Goal: Task Accomplishment & Management: Complete application form

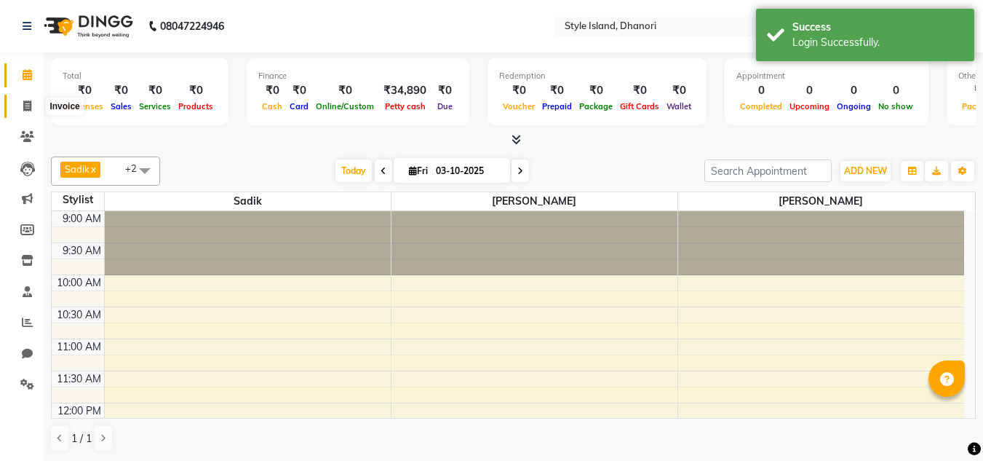
click at [31, 108] on icon at bounding box center [27, 105] width 8 height 11
select select "service"
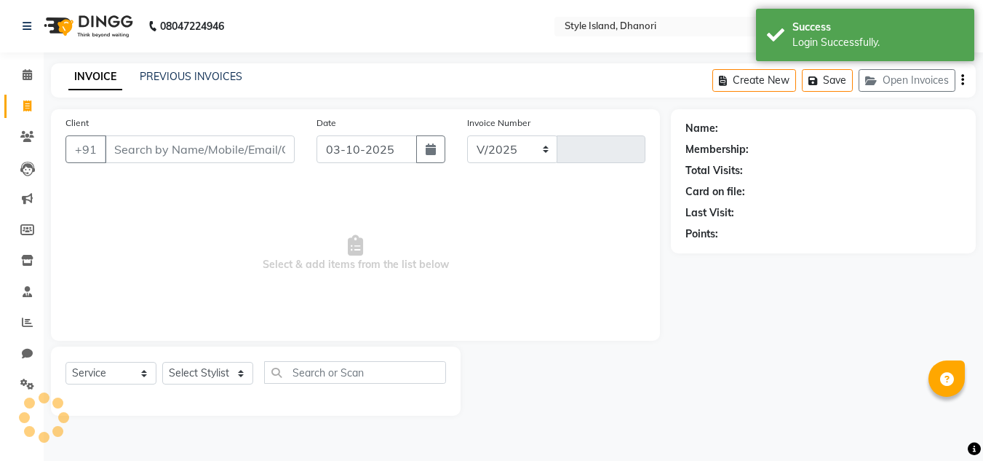
select select "8257"
type input "0224"
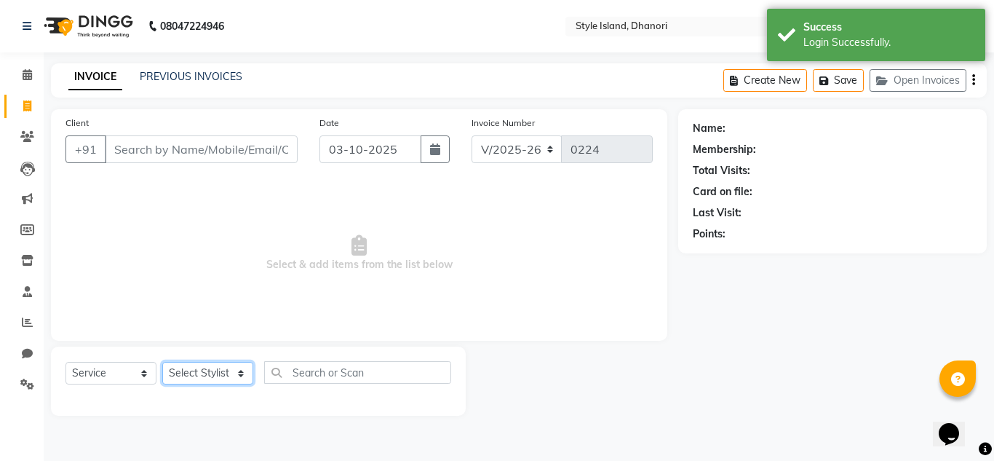
click at [167, 371] on select "Select Stylist [PERSON_NAME] [PERSON_NAME]" at bounding box center [207, 373] width 91 height 23
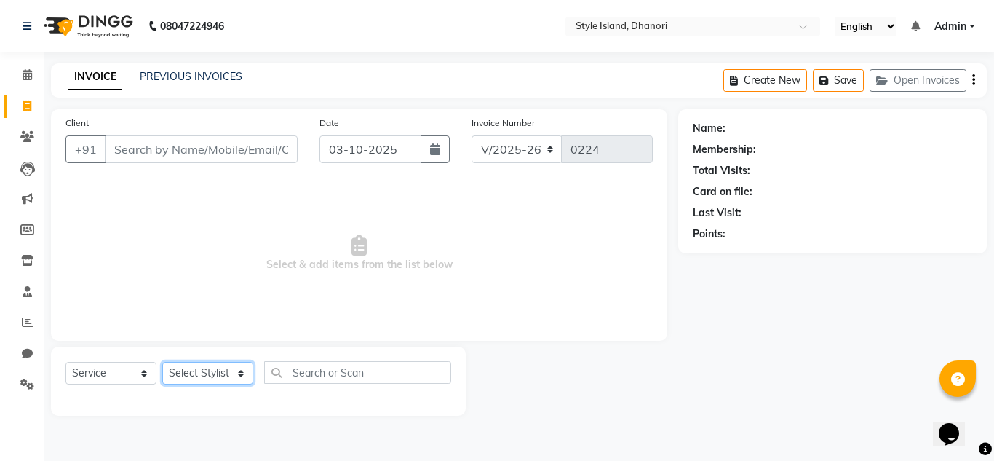
select select "79222"
click at [162, 362] on select "Select Stylist [PERSON_NAME] [PERSON_NAME]" at bounding box center [207, 373] width 91 height 23
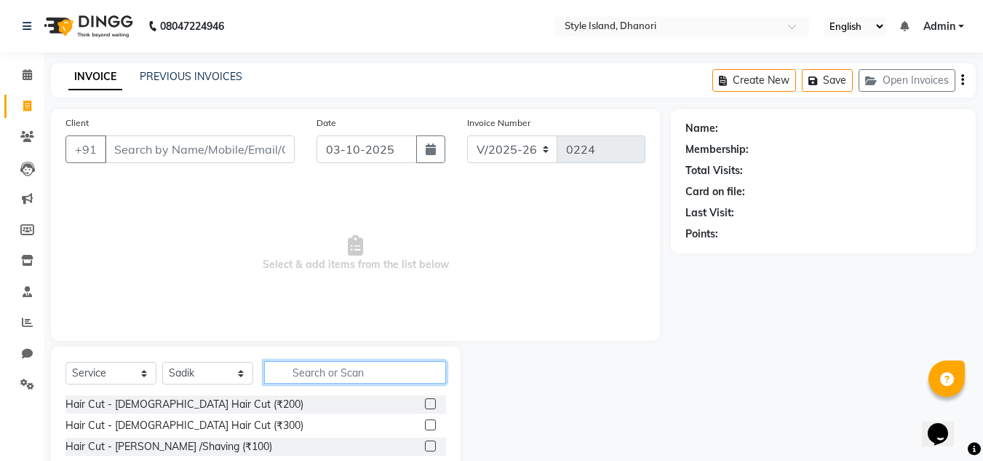
click at [331, 365] on input "text" at bounding box center [355, 372] width 182 height 23
type input "boto"
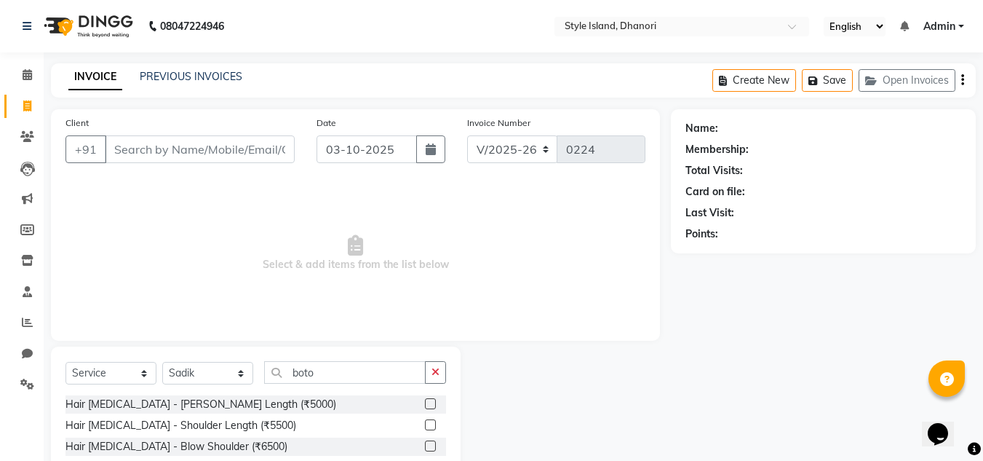
click at [431, 448] on label at bounding box center [430, 445] width 11 height 11
click at [431, 448] on input "checkbox" at bounding box center [429, 446] width 9 height 9
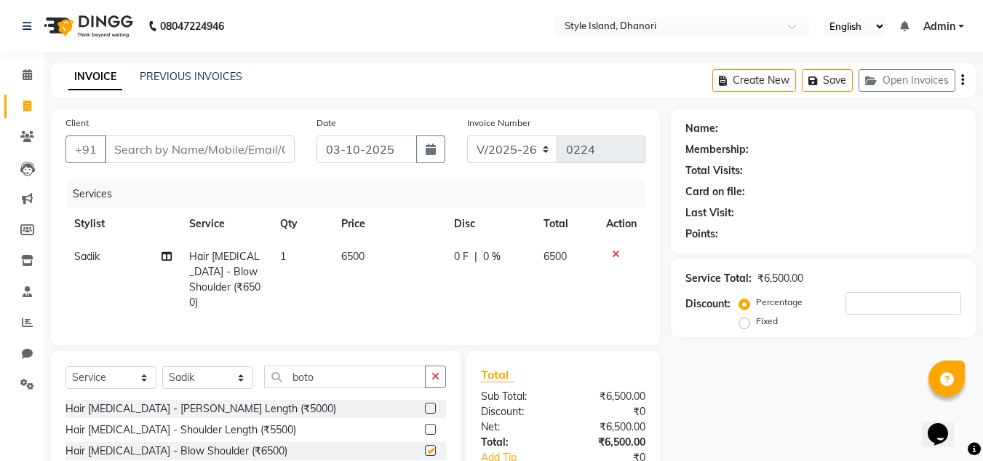
checkbox input "false"
click at [402, 258] on td "6500" at bounding box center [389, 279] width 113 height 79
select select "79222"
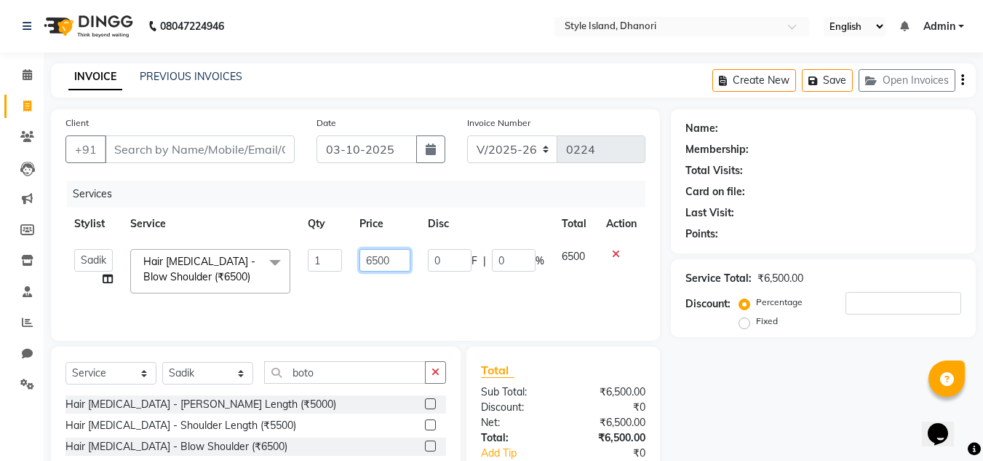
click at [393, 257] on input "6500" at bounding box center [385, 260] width 50 height 23
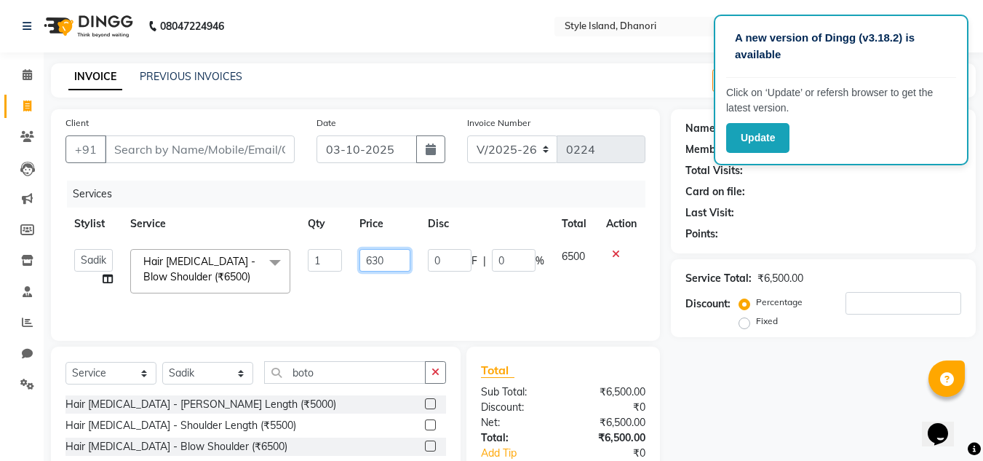
type input "6300"
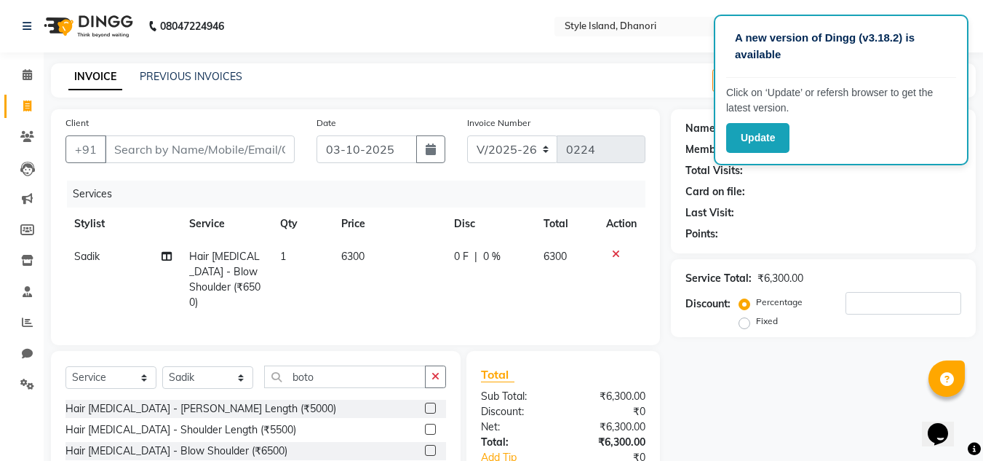
click at [785, 405] on div "Name: Membership: Total Visits: Card on file: Last Visit: Points: Service Total…" at bounding box center [829, 321] width 316 height 425
click at [694, 62] on div "A new version of Dingg (v3.18.2) is available Click on ‘Update’ or refersh brow…" at bounding box center [491, 278] width 983 height 556
click at [557, 71] on div "INVOICE PREVIOUS INVOICES Create New Save Open Invoices" at bounding box center [513, 80] width 925 height 34
click at [437, 372] on icon "button" at bounding box center [436, 376] width 8 height 10
click at [425, 431] on div at bounding box center [429, 431] width 9 height 15
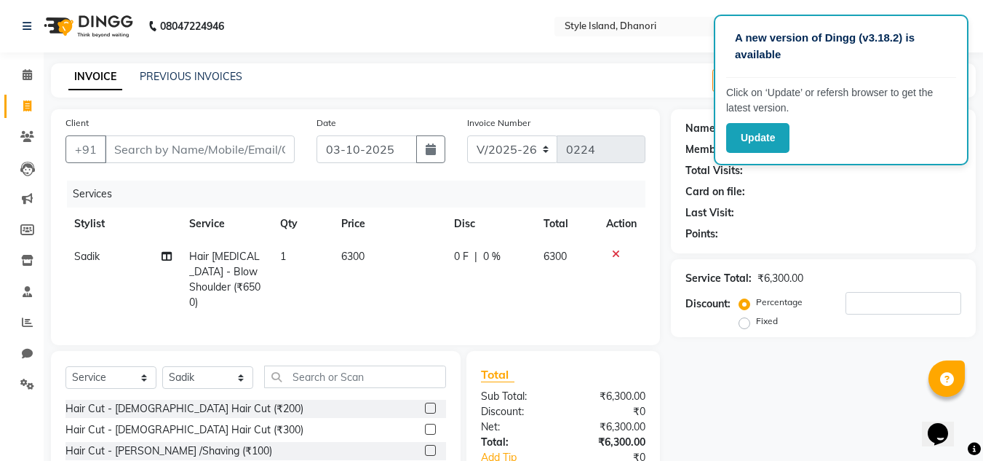
click at [425, 424] on label at bounding box center [430, 429] width 11 height 11
click at [425, 425] on input "checkbox" at bounding box center [429, 429] width 9 height 9
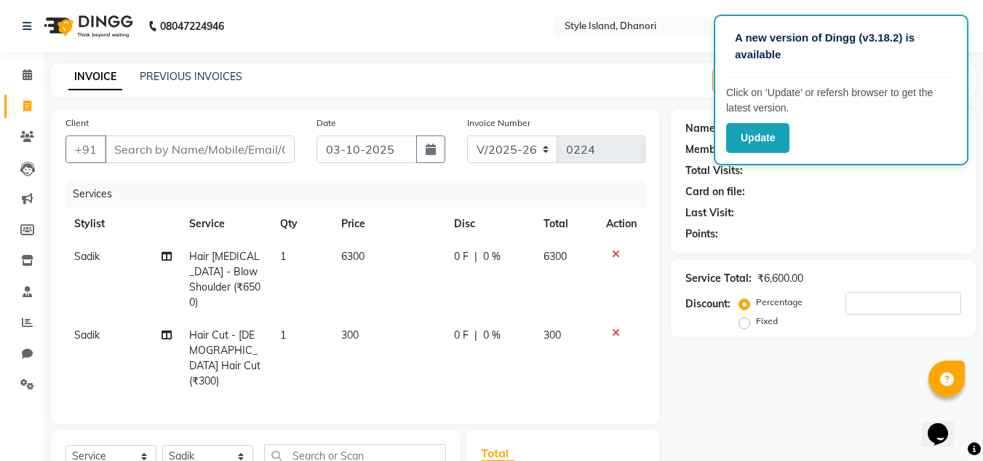
checkbox input "false"
click at [120, 445] on select "Select Service Product Membership Package Voucher Prepaid Gift Card" at bounding box center [111, 456] width 91 height 23
select select "product"
click at [66, 445] on select "Select Service Product Membership Package Voucher Prepaid Gift Card" at bounding box center [111, 456] width 91 height 23
click at [792, 373] on div "Name: Membership: Total Visits: Card on file: Last Visit: Points: Service Total…" at bounding box center [829, 361] width 316 height 504
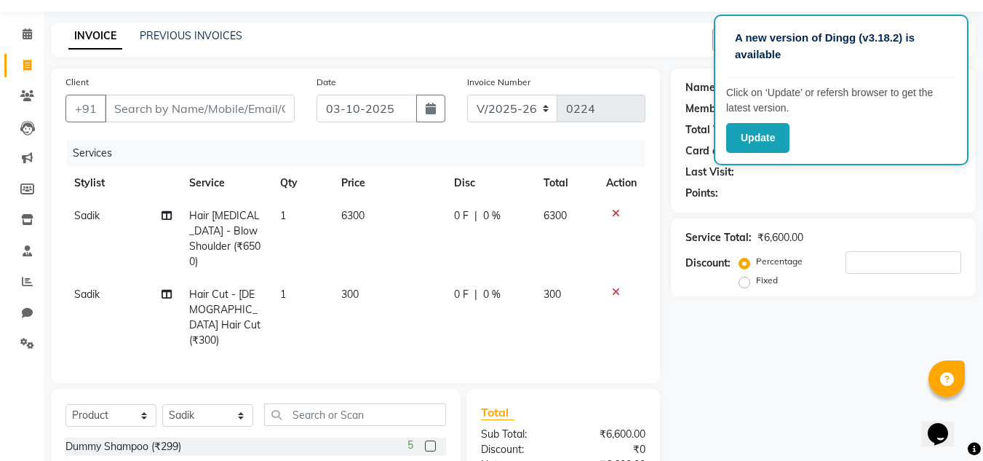
scroll to position [58, 0]
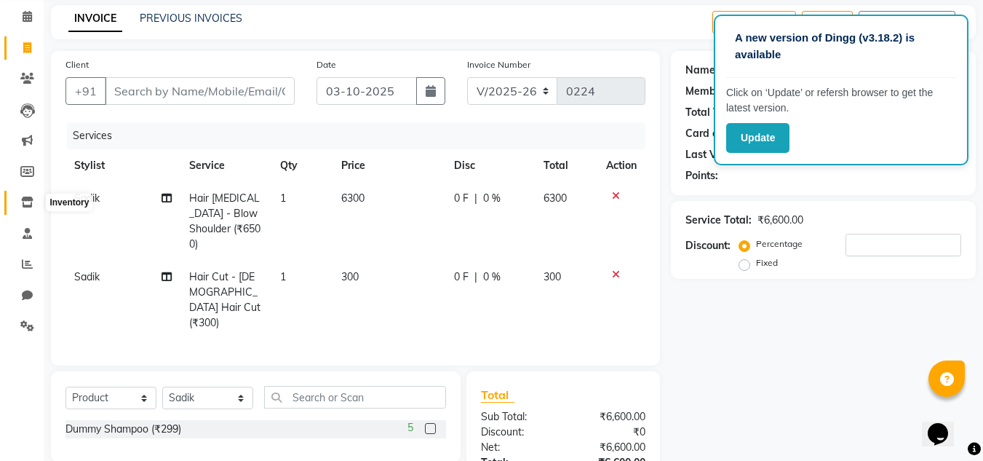
click at [28, 207] on span at bounding box center [27, 202] width 25 height 17
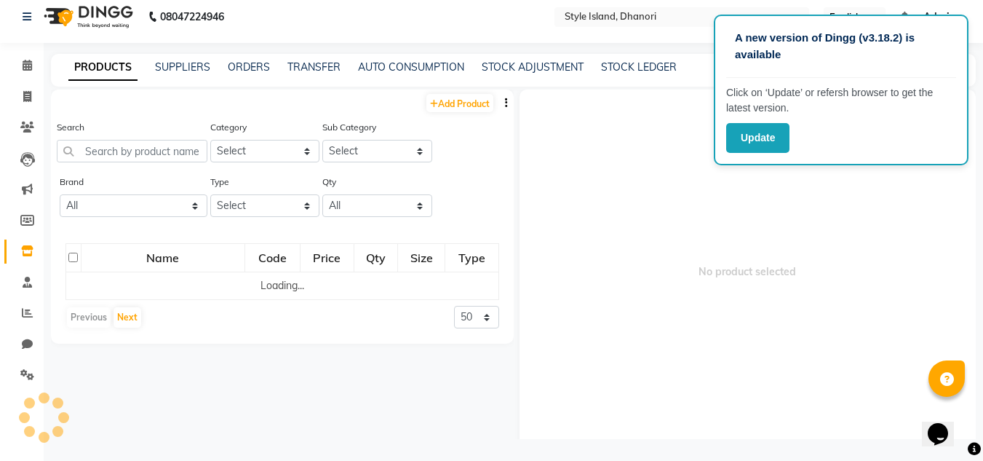
scroll to position [9, 0]
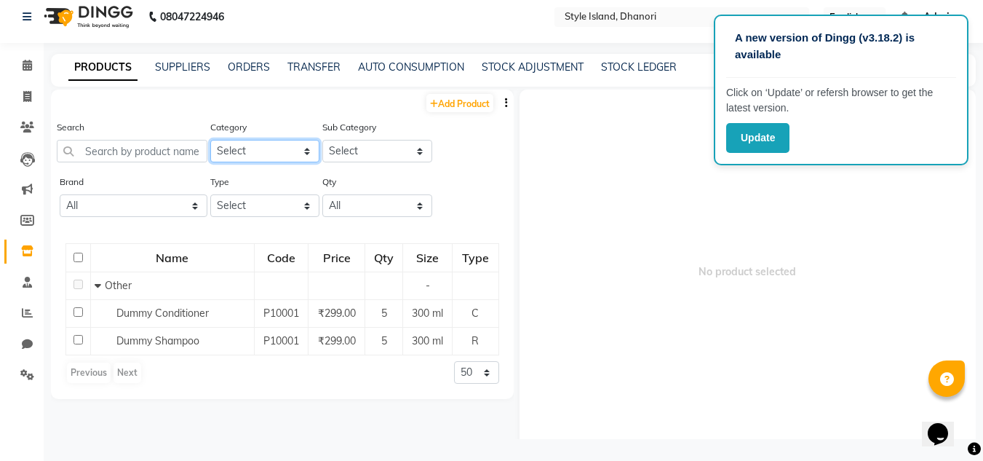
click at [256, 146] on select "Select Hair Skin Makeup Personal Care Appliances Beard Waxing Disposable Thread…" at bounding box center [265, 151] width 110 height 23
select select "1100"
click at [210, 140] on select "Select Hair Skin Makeup Personal Care Appliances Beard Waxing Disposable Thread…" at bounding box center [265, 151] width 110 height 23
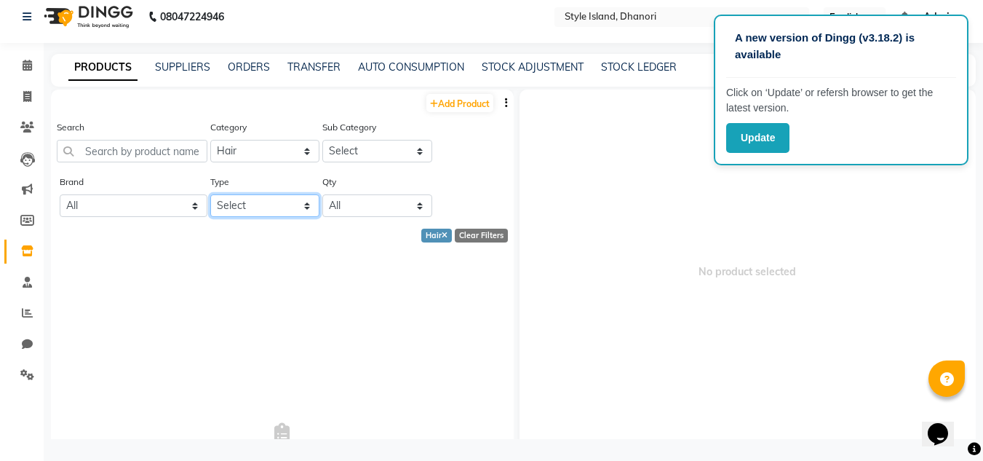
click at [250, 207] on select "Select Both Retail Consumable" at bounding box center [265, 205] width 110 height 23
select select "R"
click at [210, 194] on select "Select Both Retail Consumable" at bounding box center [265, 205] width 110 height 23
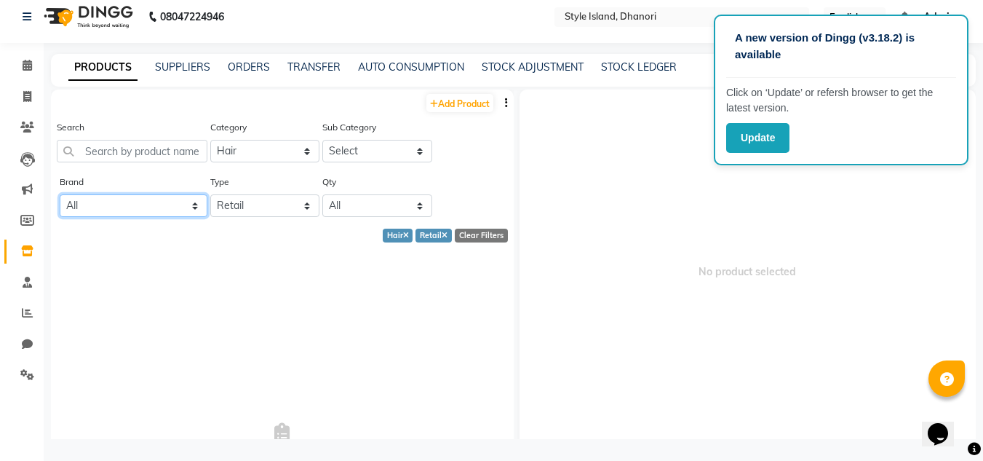
click at [143, 200] on select "All Wow" at bounding box center [134, 205] width 148 height 23
click at [410, 275] on span "No Products" at bounding box center [283, 442] width 434 height 364
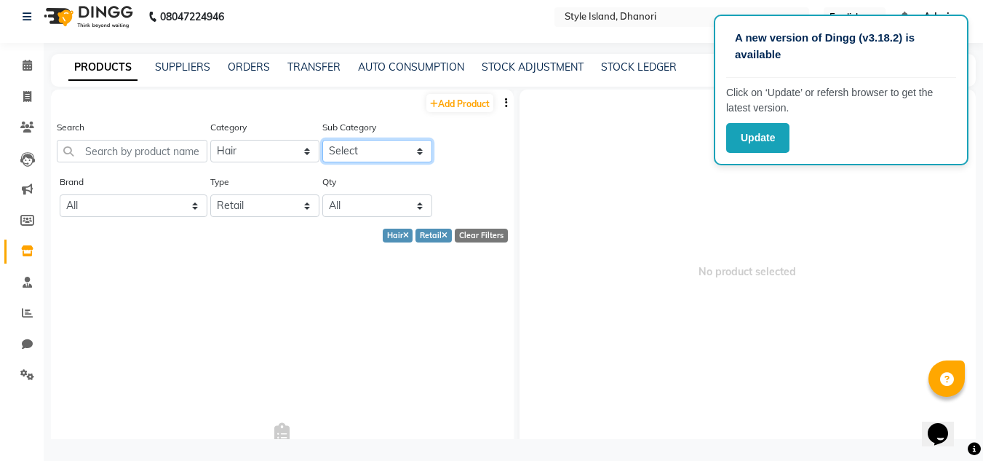
click at [374, 144] on select "Select Shampoo Conditioner Cream Mask Oil Serum Color Appliances Treatment Styl…" at bounding box center [377, 151] width 110 height 23
select select "1101"
click at [322, 140] on select "Select Shampoo Conditioner Cream Mask Oil Serum Color Appliances Treatment Styl…" at bounding box center [377, 151] width 110 height 23
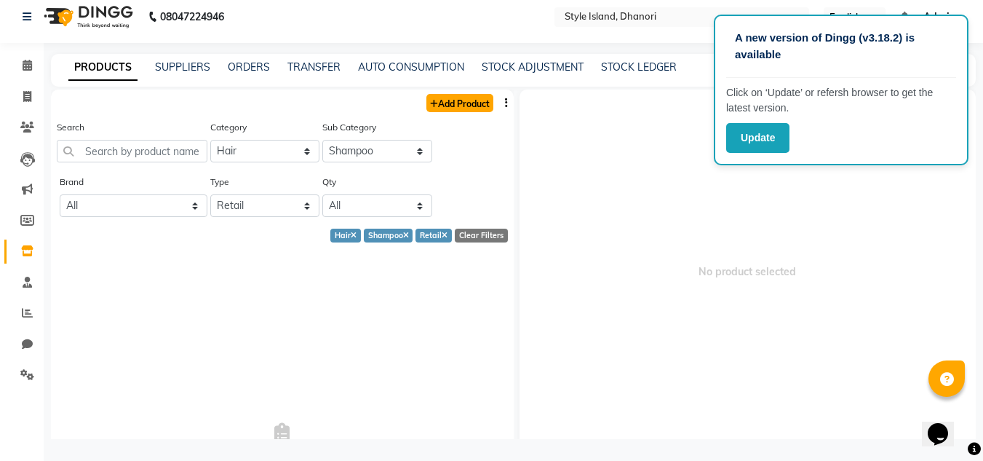
click at [430, 106] on link "Add Product" at bounding box center [460, 103] width 67 height 18
select select "true"
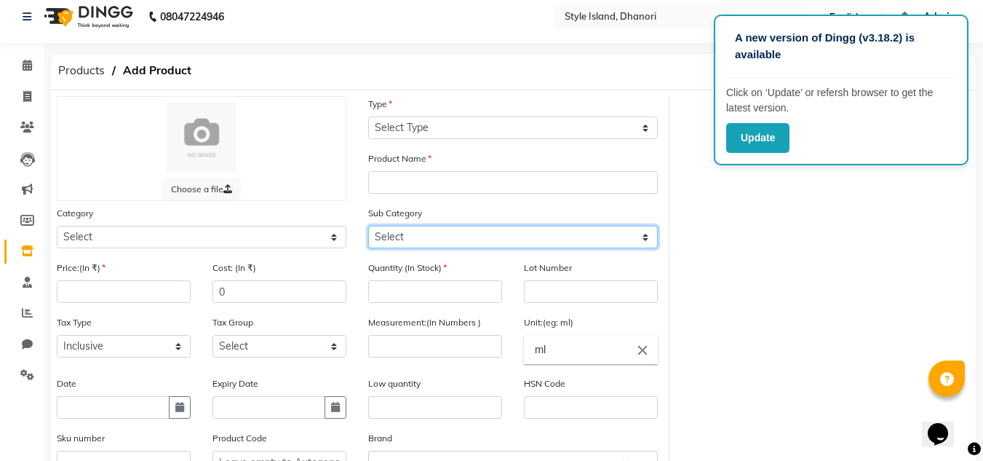
click at [423, 238] on select "Select" at bounding box center [513, 237] width 290 height 23
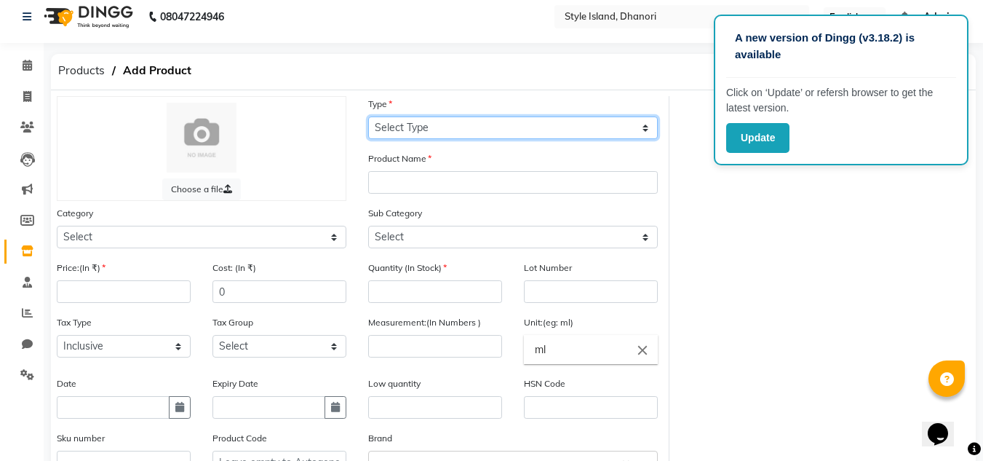
click at [428, 130] on select "Select Type Both Retail Consumable" at bounding box center [513, 127] width 290 height 23
select select "R"
click at [368, 116] on select "Select Type Both Retail Consumable" at bounding box center [513, 127] width 290 height 23
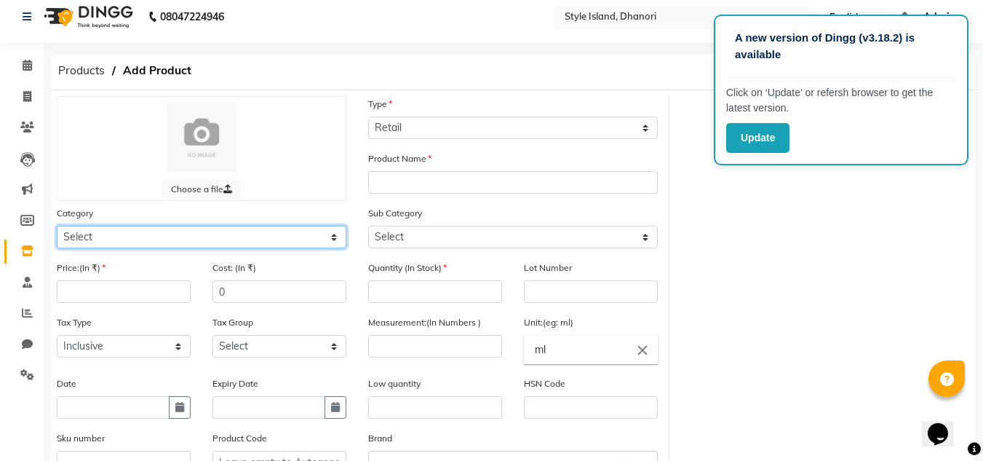
click at [162, 236] on select "Select Hair Skin Makeup Personal Care Appliances Beard Waxing Disposable Thread…" at bounding box center [202, 237] width 290 height 23
select select "1100"
click at [57, 226] on select "Select Hair Skin Makeup Personal Care Appliances Beard Waxing Disposable Thread…" at bounding box center [202, 237] width 290 height 23
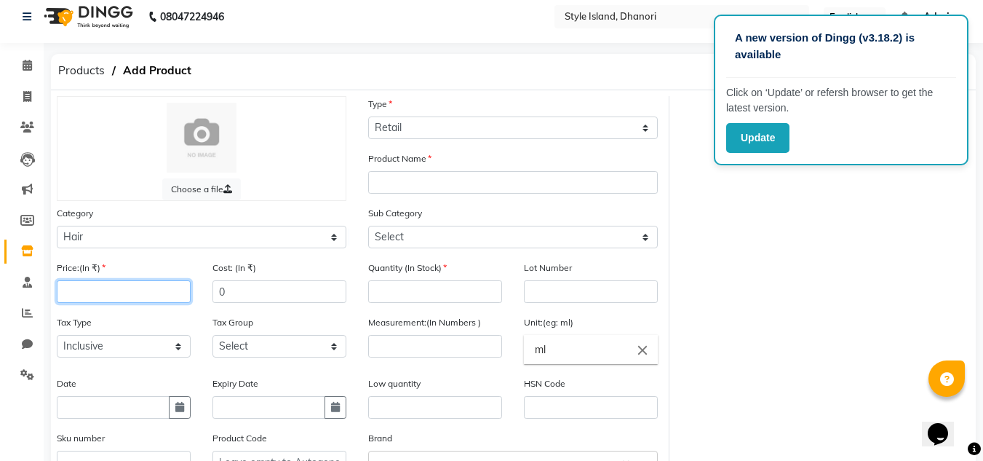
click at [104, 291] on input "number" at bounding box center [124, 291] width 134 height 23
click at [419, 295] on input "number" at bounding box center [435, 291] width 134 height 23
type input "5"
click at [621, 381] on div "HSN Code" at bounding box center [591, 397] width 134 height 43
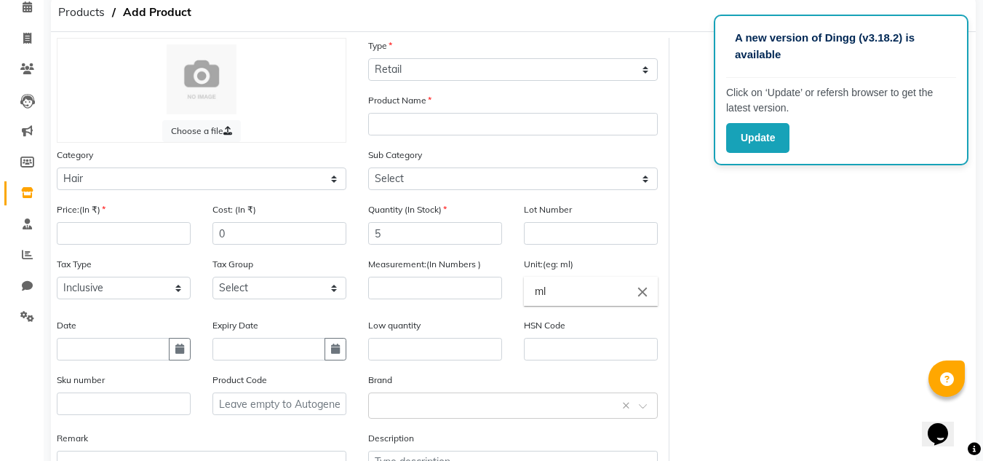
scroll to position [97, 0]
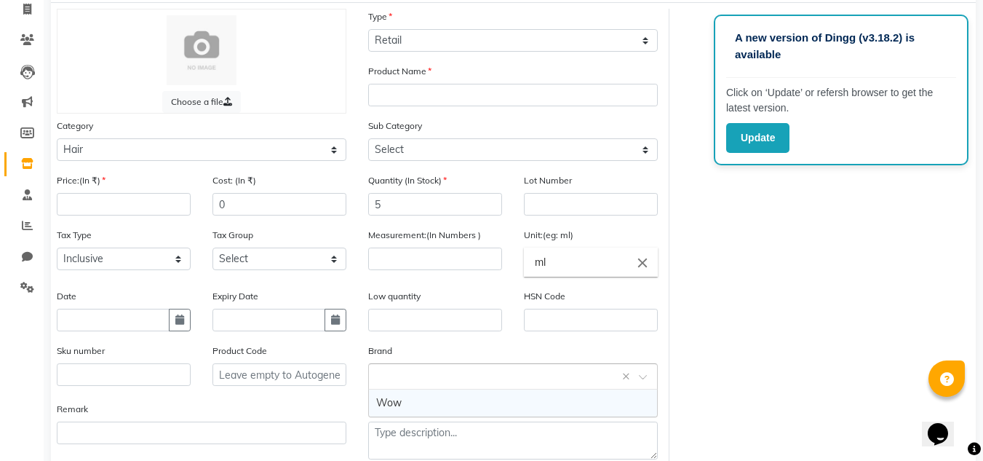
click at [520, 370] on input "text" at bounding box center [498, 375] width 245 height 15
type input "BOTOPLASTIA"
click at [742, 352] on div "Choose a file Type Select Type Both Retail Consumable Product Name Category Sel…" at bounding box center [513, 240] width 935 height 462
click at [454, 379] on input "text" at bounding box center [498, 375] width 245 height 15
type input "BOTOPLASTIA"
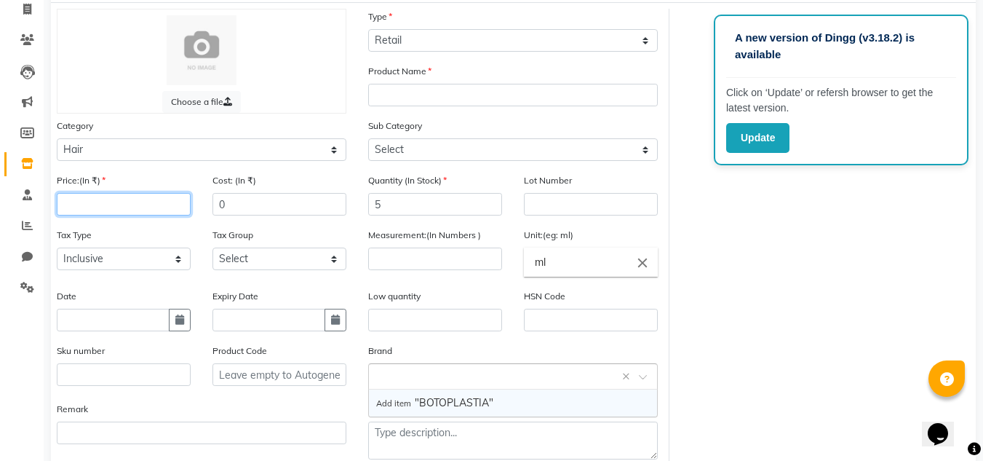
click at [113, 198] on input "number" at bounding box center [124, 204] width 134 height 23
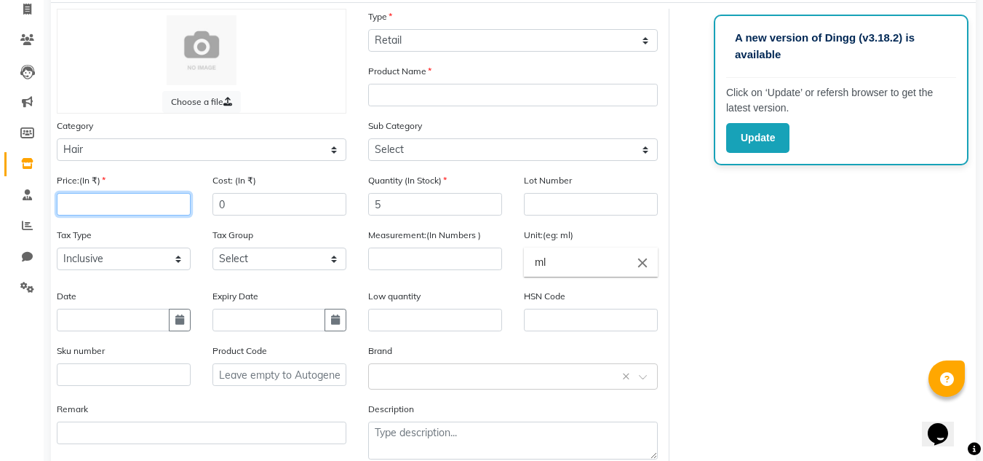
click at [113, 198] on input "number" at bounding box center [124, 204] width 134 height 23
type input "1450"
click at [755, 250] on div "Choose a file Type Select Type Both Retail Consumable Product Name Category Sel…" at bounding box center [513, 240] width 935 height 462
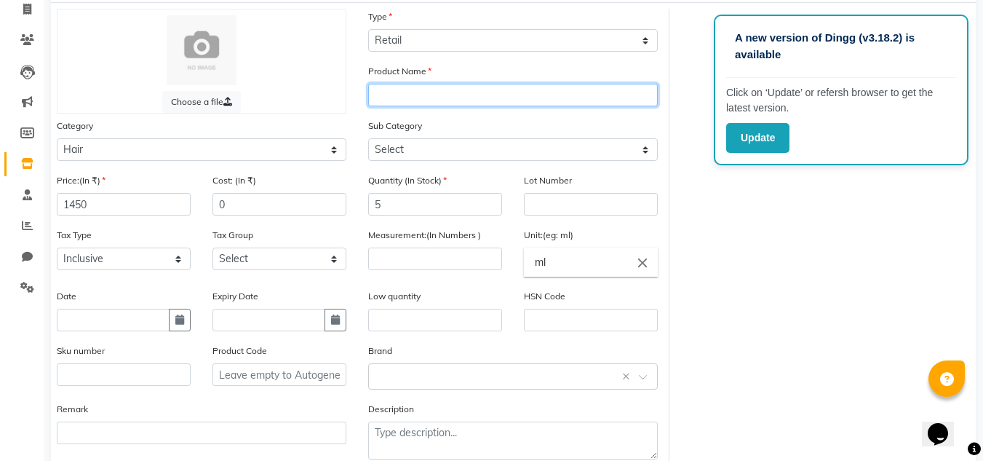
click at [437, 100] on input "text" at bounding box center [513, 95] width 290 height 23
type input "BOTOPLASTIA SHAMPOO"
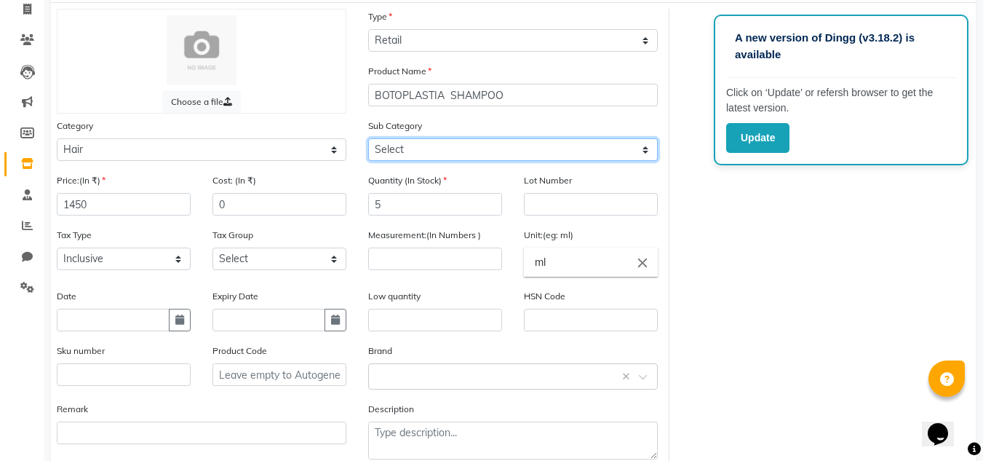
click at [550, 151] on select "Select Shampoo Conditioner Cream Mask Oil Serum Color Appliances Treatment Styl…" at bounding box center [513, 149] width 290 height 23
select select "1101"
click at [368, 138] on select "Select Shampoo Conditioner Cream Mask Oil Serum Color Appliances Treatment Styl…" at bounding box center [513, 149] width 290 height 23
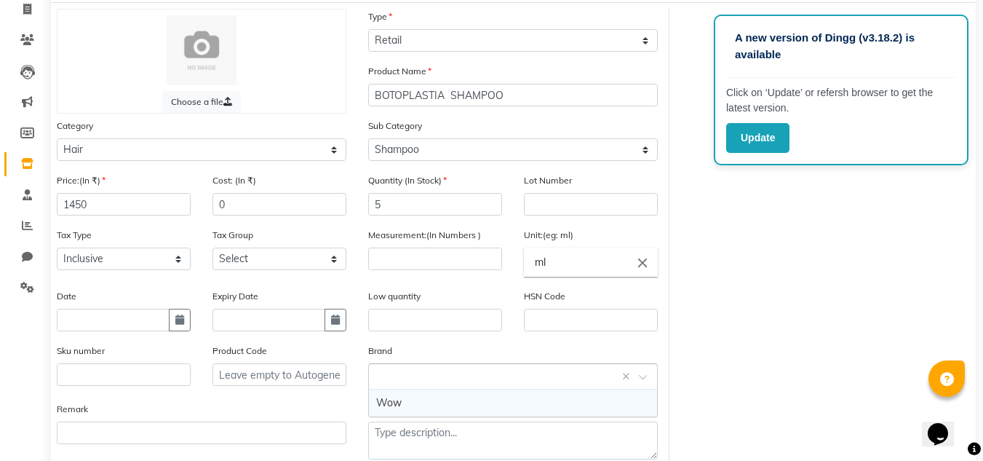
click at [410, 380] on input "text" at bounding box center [498, 375] width 245 height 15
type input "BEAUTY GANG"
click at [638, 347] on div "Brand Select brand or add custom brand ×" at bounding box center [513, 366] width 290 height 47
click at [585, 384] on div "Select brand or add custom brand ×" at bounding box center [513, 376] width 290 height 26
type input "BEAUTY GANG"
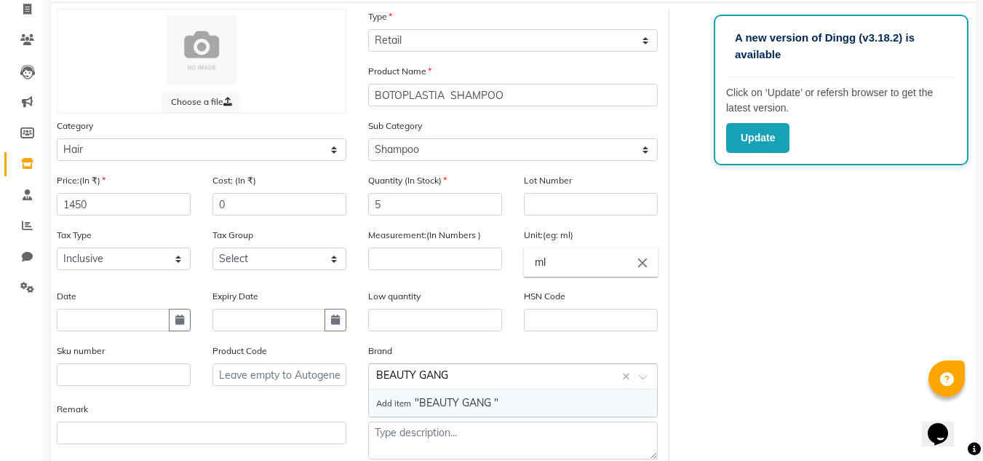
click at [484, 398] on span "Add item "BEAUTY GANG "" at bounding box center [437, 402] width 122 height 13
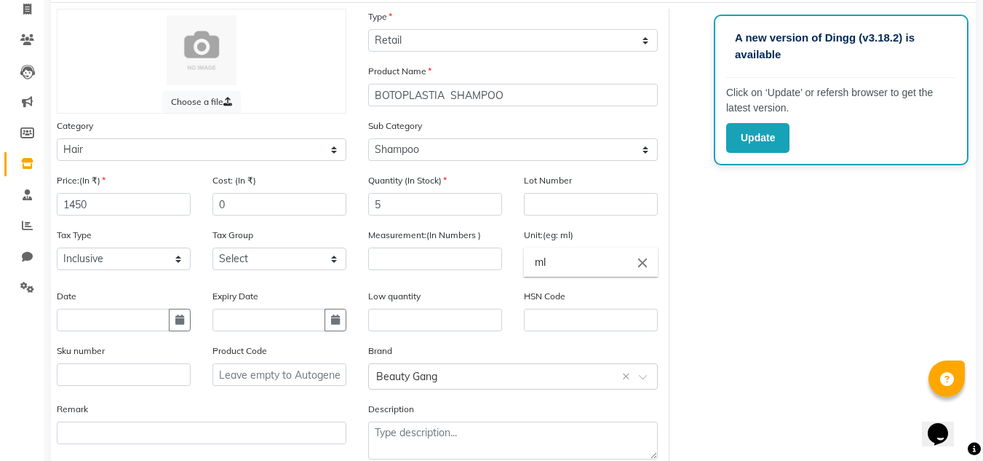
click at [754, 370] on div "Choose a file Type Select Type Both Retail Consumable Product Name BOTOPLASTIA …" at bounding box center [513, 240] width 935 height 462
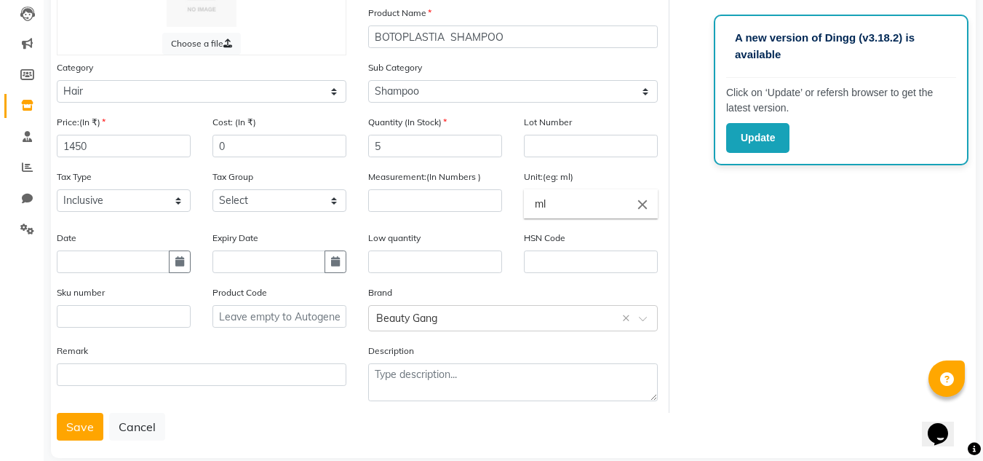
scroll to position [177, 0]
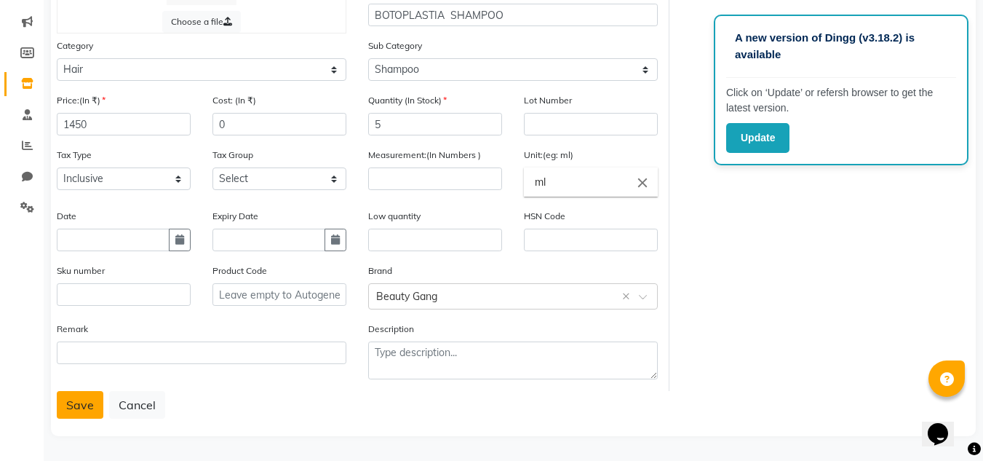
click at [73, 405] on button "Save" at bounding box center [80, 405] width 47 height 28
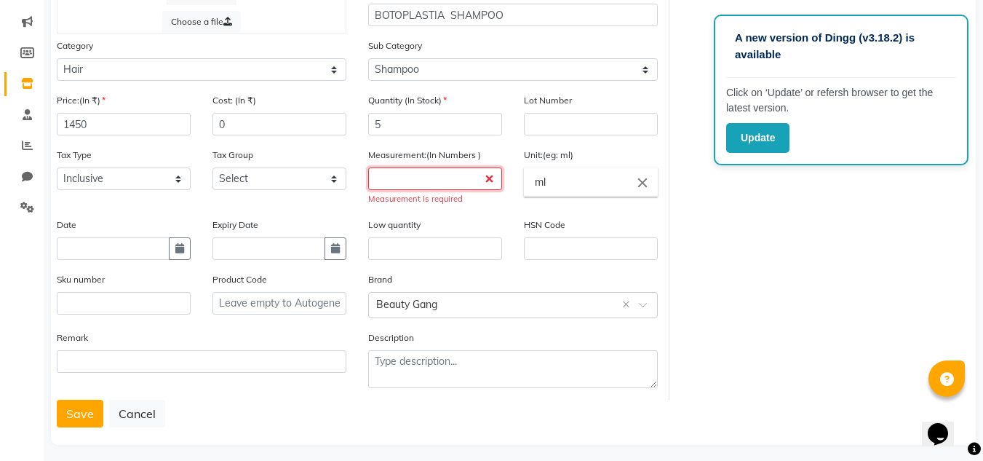
click at [428, 182] on input "number" at bounding box center [435, 178] width 134 height 23
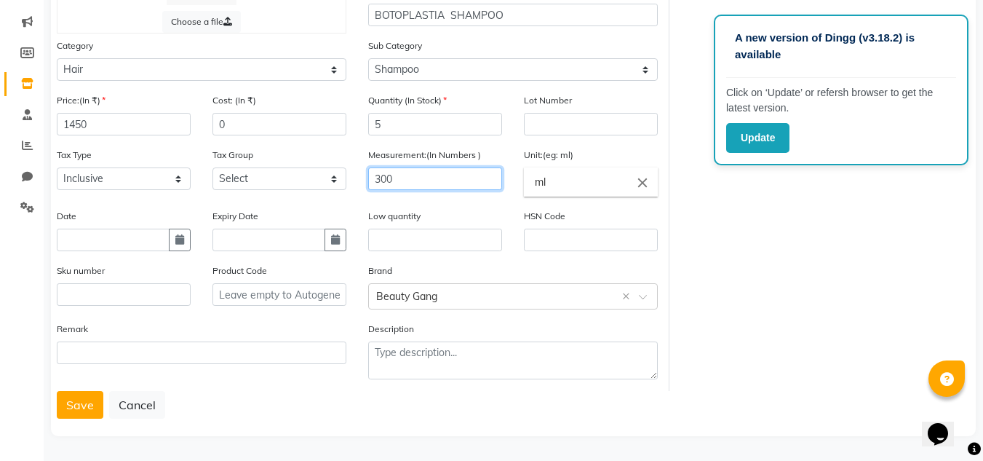
click at [428, 182] on input "300" at bounding box center [435, 178] width 134 height 23
type input "300"
click at [72, 406] on button "Save" at bounding box center [80, 405] width 47 height 28
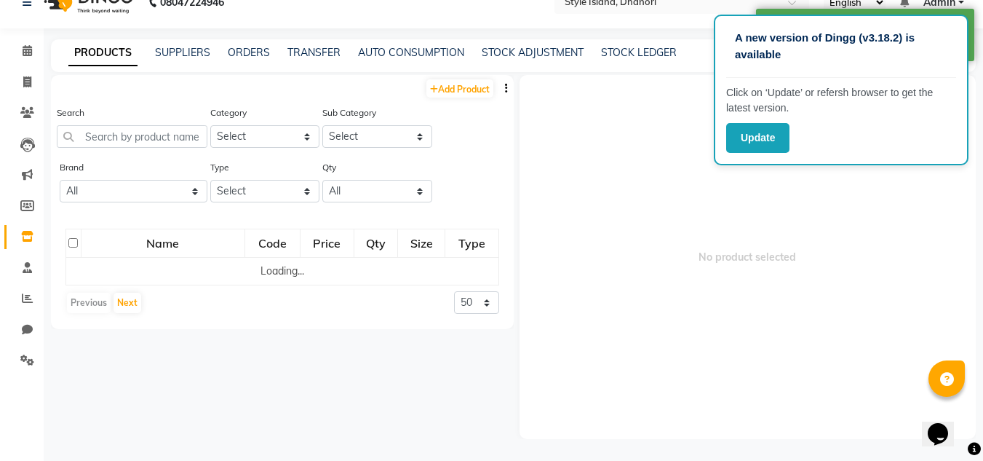
scroll to position [9, 0]
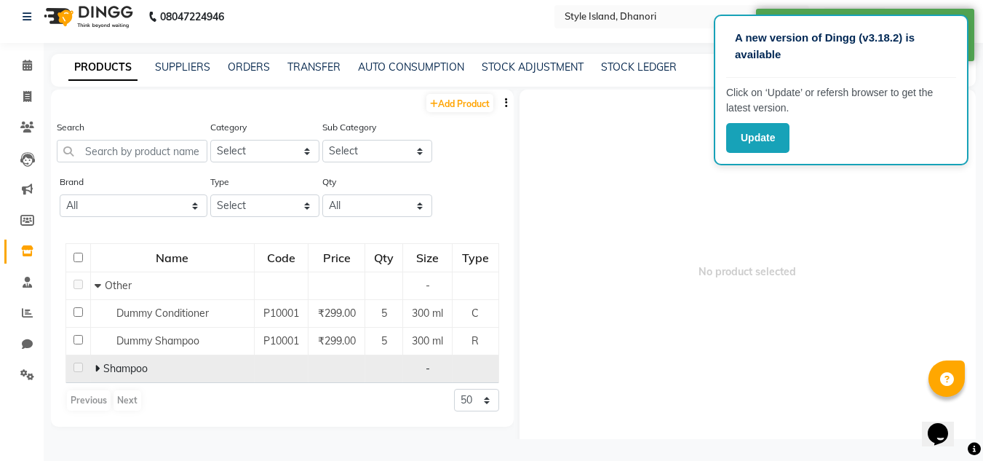
click at [100, 371] on span at bounding box center [99, 368] width 9 height 13
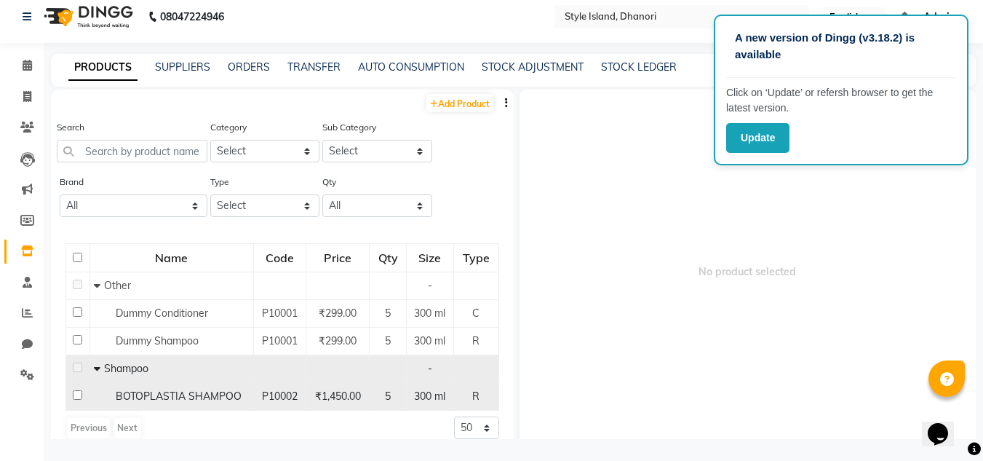
click at [217, 394] on span "BOTOPLASTIA SHAMPOO" at bounding box center [179, 395] width 126 height 13
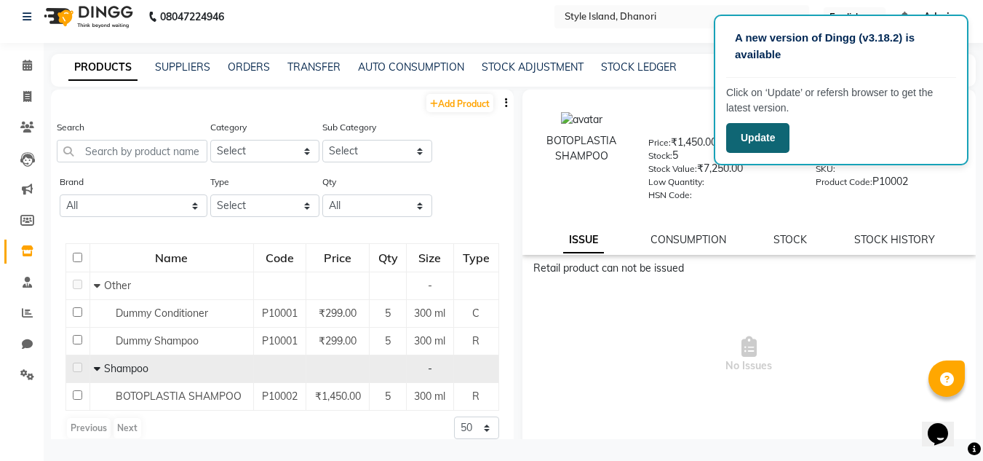
click at [761, 135] on button "Update" at bounding box center [757, 138] width 63 height 30
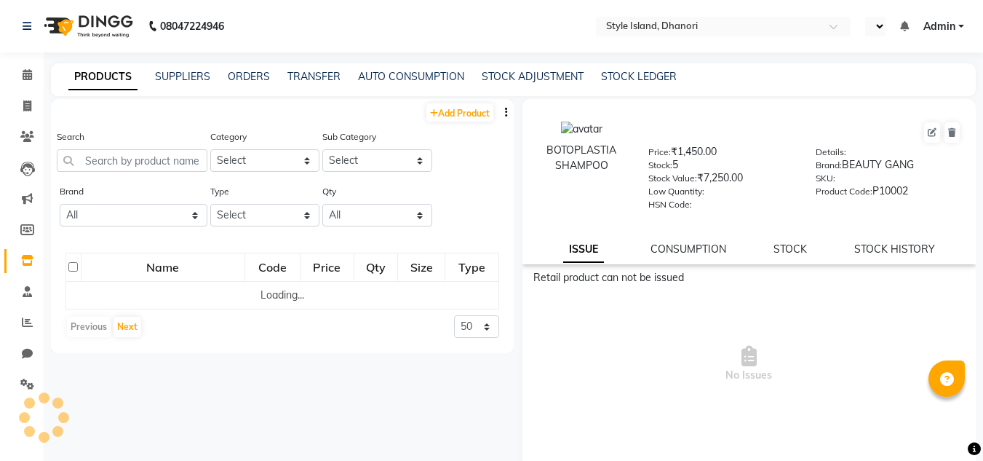
select select "en"
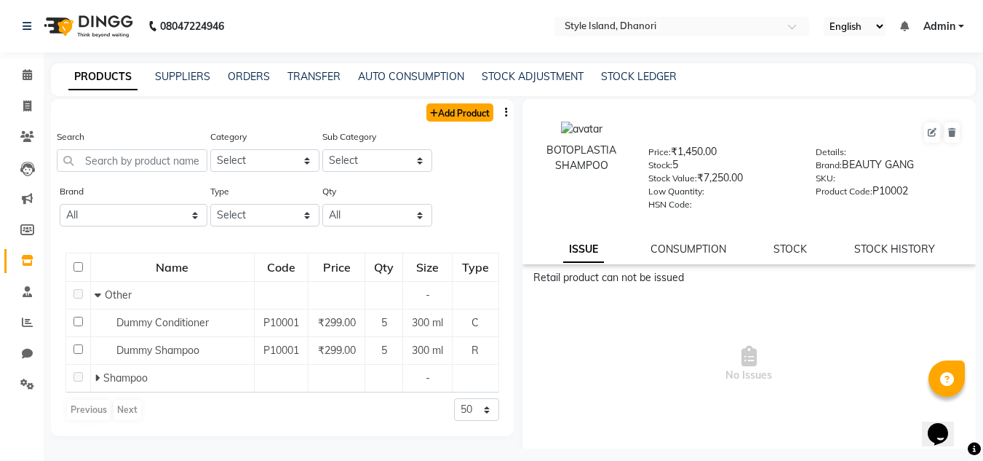
click at [443, 110] on link "Add Product" at bounding box center [460, 112] width 67 height 18
select select "true"
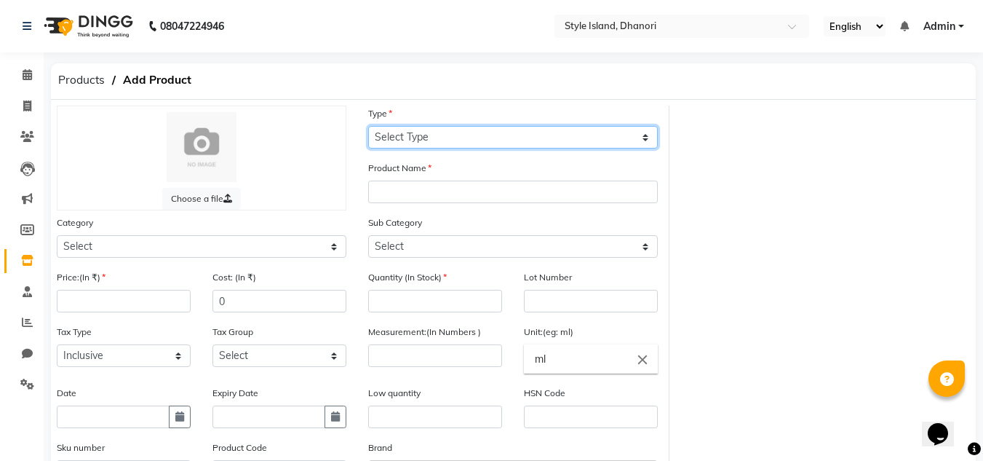
click at [408, 132] on select "Select Type Both Retail Consumable" at bounding box center [513, 137] width 290 height 23
select select "R"
click at [368, 126] on select "Select Type Both Retail Consumable" at bounding box center [513, 137] width 290 height 23
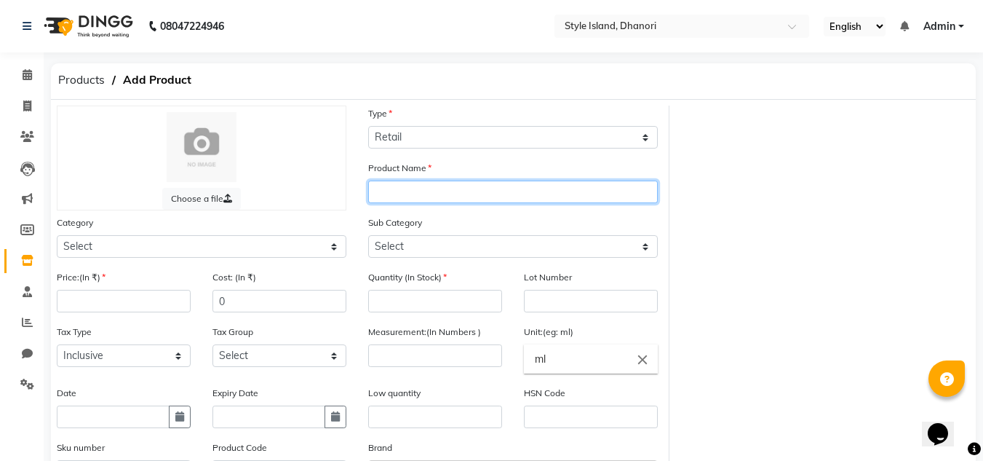
click at [404, 200] on input "text" at bounding box center [513, 192] width 290 height 23
type input "ALGA FUSION MASL"
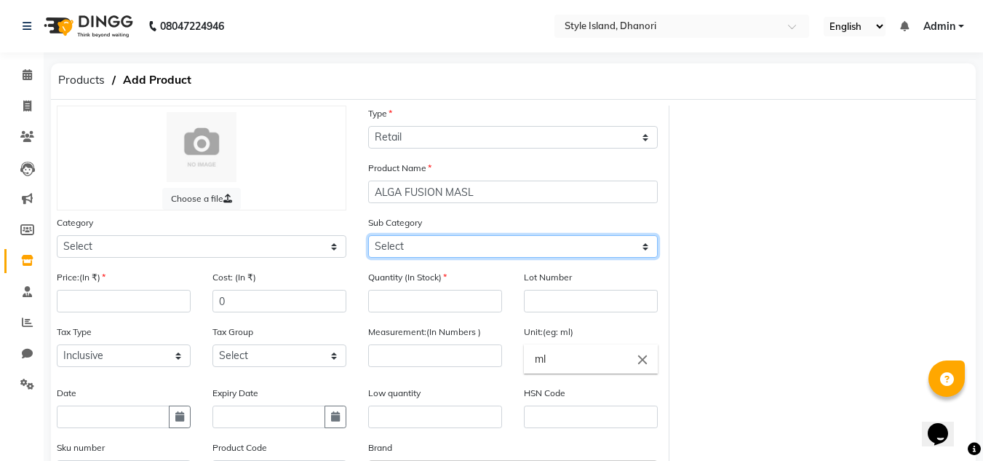
click at [389, 247] on select "Select" at bounding box center [513, 246] width 290 height 23
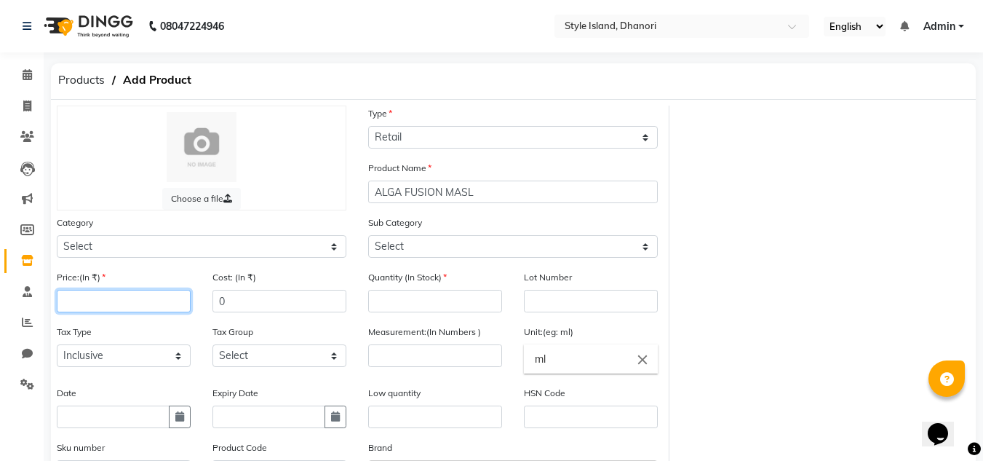
click at [143, 301] on input "number" at bounding box center [124, 301] width 134 height 23
type input "1450"
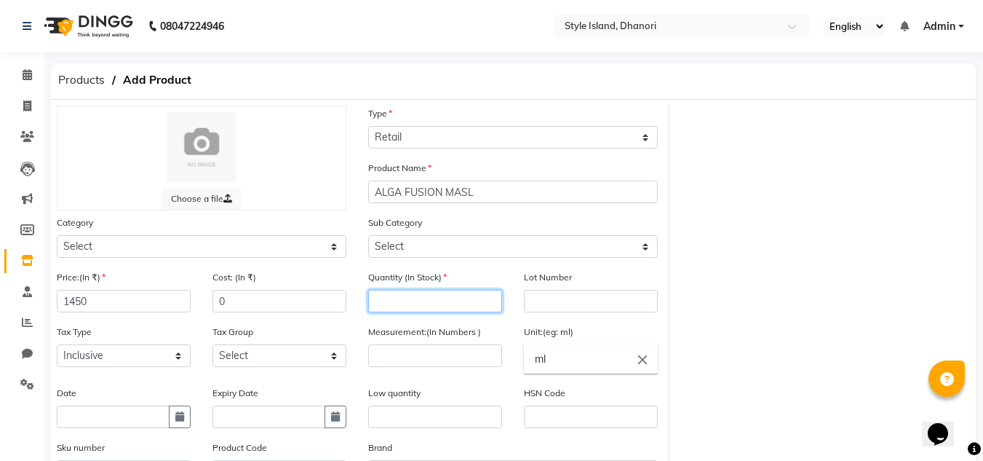
click at [413, 306] on input "number" at bounding box center [435, 301] width 134 height 23
type input "5"
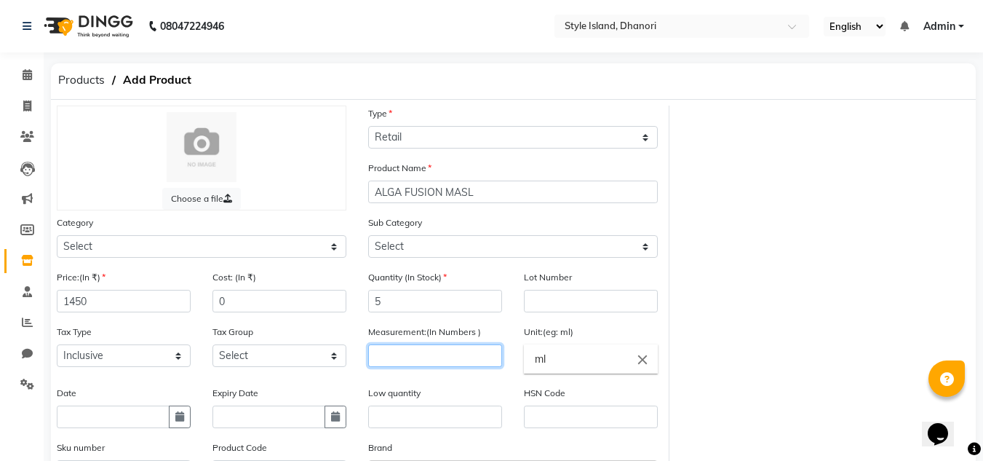
click at [456, 357] on input "number" at bounding box center [435, 355] width 134 height 23
click at [571, 372] on input "ml" at bounding box center [591, 358] width 134 height 29
type input "m"
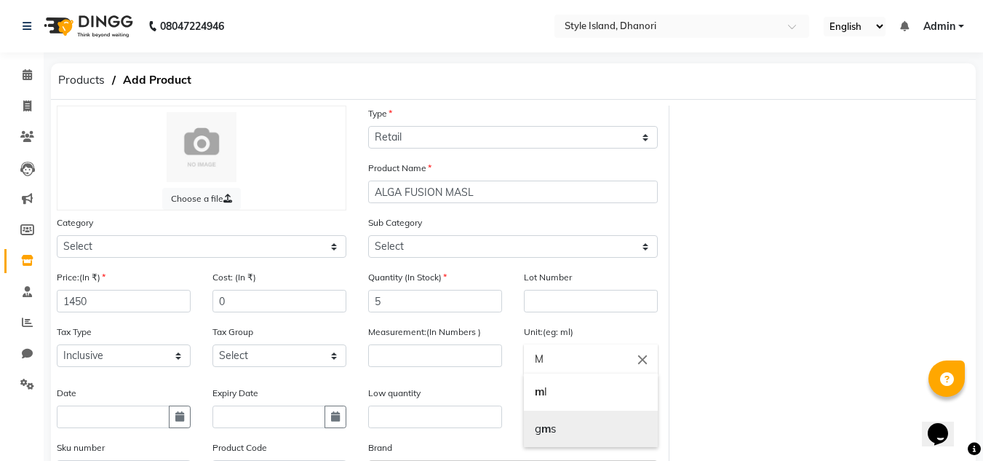
click at [547, 427] on b "m" at bounding box center [546, 428] width 9 height 14
type input "gms"
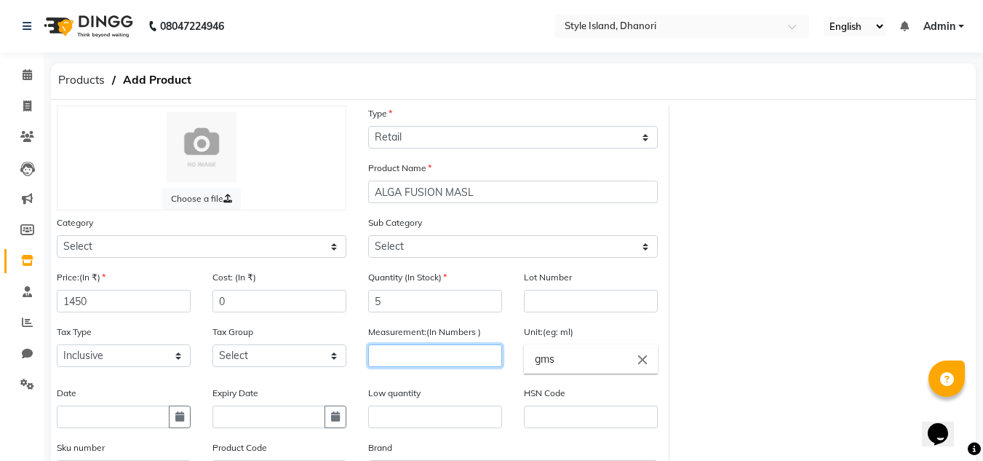
click at [384, 352] on input "number" at bounding box center [435, 355] width 134 height 23
type input "250"
click at [118, 384] on div "Tax Type Select Inclusive Exclusive Tax Group Select GST 5% GST" at bounding box center [202, 354] width 312 height 61
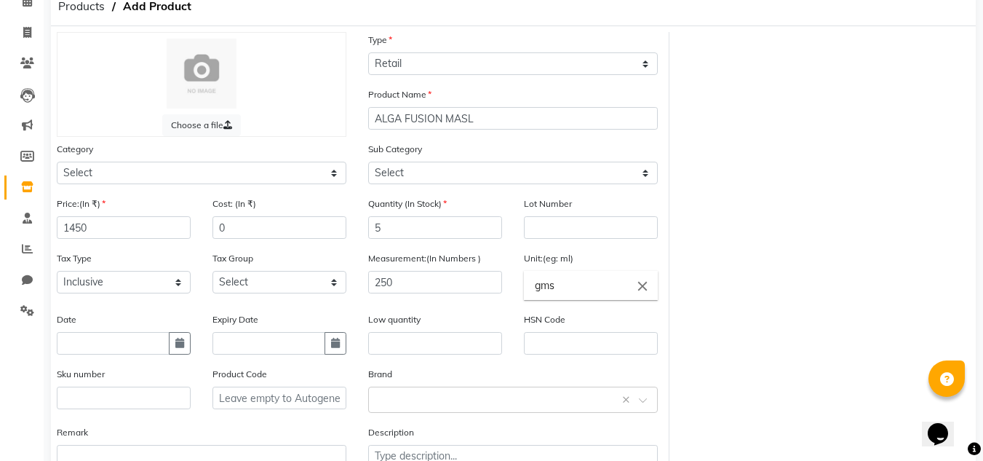
scroll to position [87, 0]
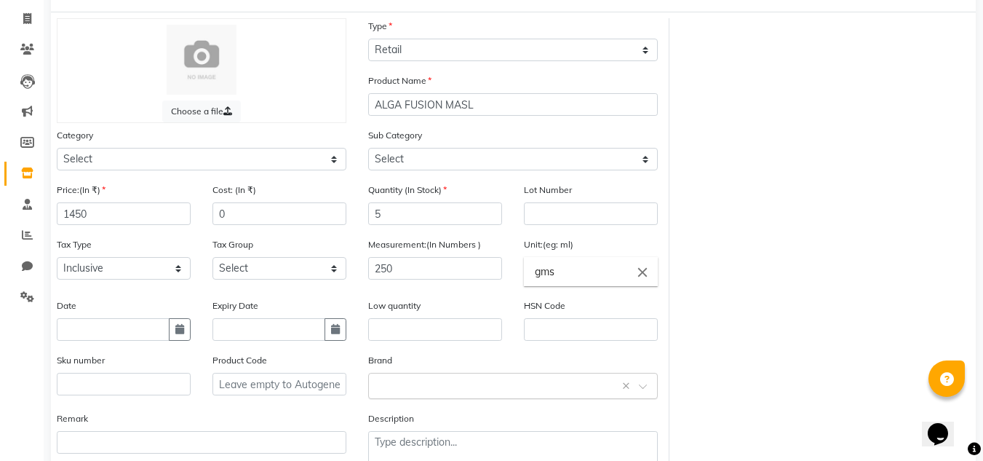
drag, startPoint x: 413, startPoint y: 402, endPoint x: 413, endPoint y: 381, distance: 20.4
click at [413, 381] on div "Brand Select brand or add custom brand ×" at bounding box center [513, 381] width 312 height 58
click at [413, 381] on input "text" at bounding box center [498, 384] width 245 height 15
click at [397, 411] on div "Beauty Gang" at bounding box center [513, 412] width 288 height 27
click at [691, 331] on div "Choose a file Type Select Type Both Retail Consumable Product Name ALGA FUSION …" at bounding box center [513, 249] width 935 height 462
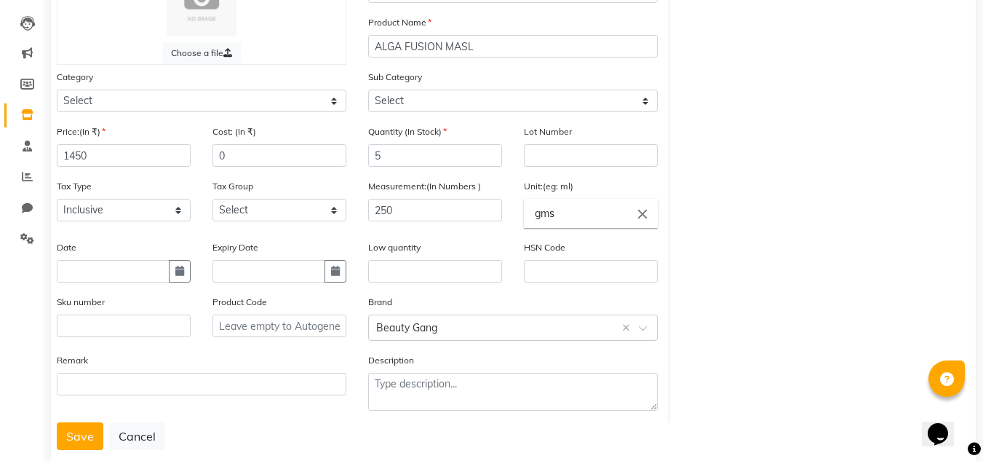
scroll to position [175, 0]
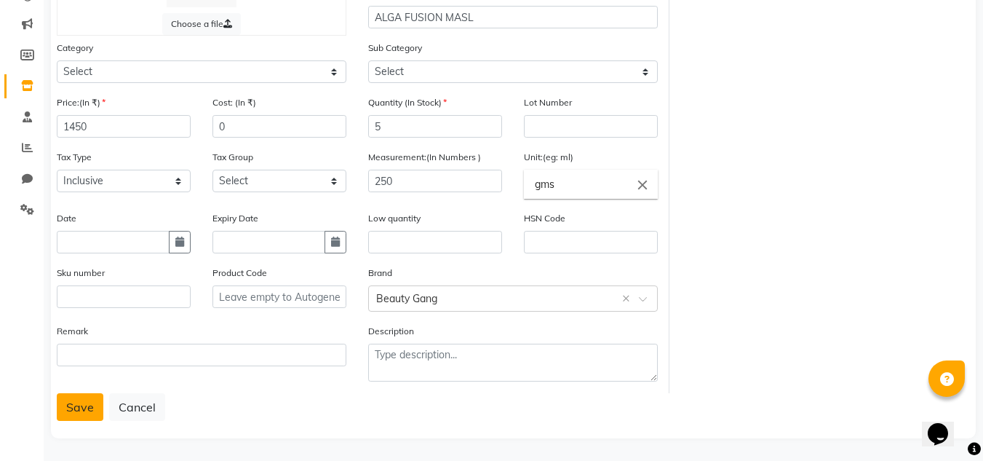
click at [79, 401] on button "Save" at bounding box center [80, 407] width 47 height 28
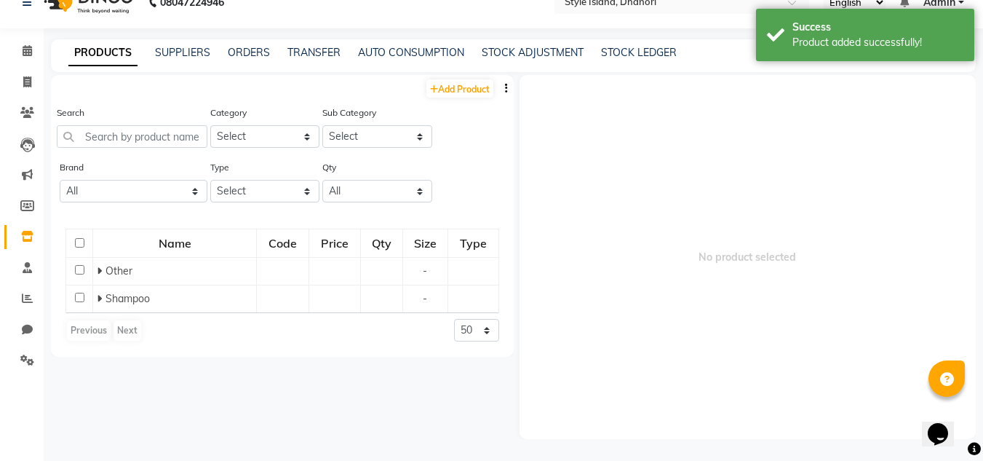
scroll to position [9, 0]
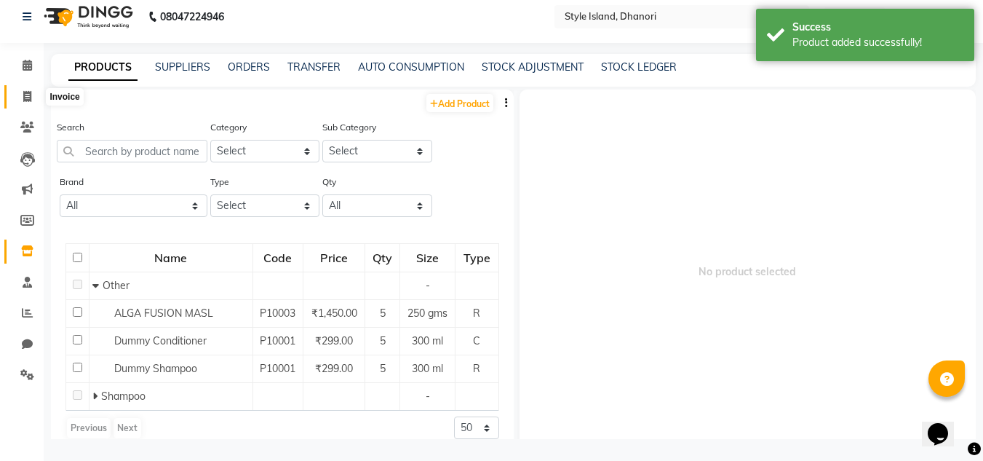
click at [29, 98] on icon at bounding box center [27, 96] width 8 height 11
select select "service"
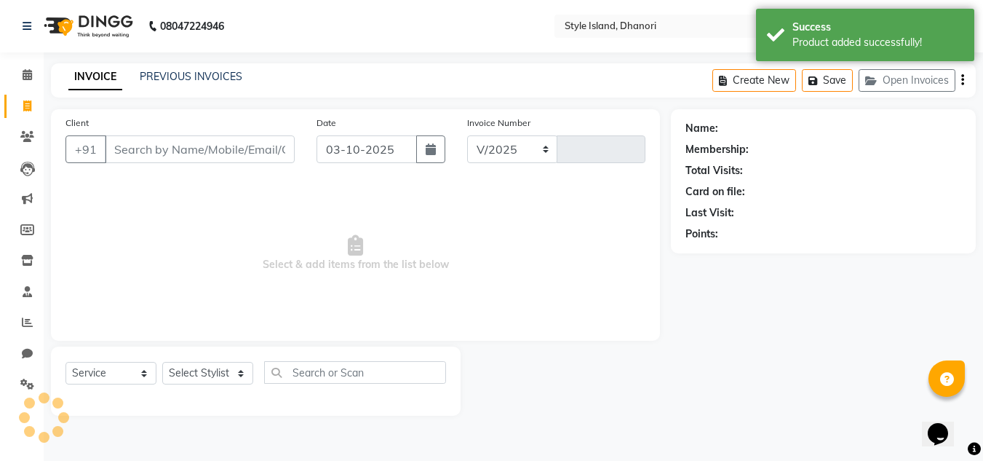
select select "8257"
type input "0224"
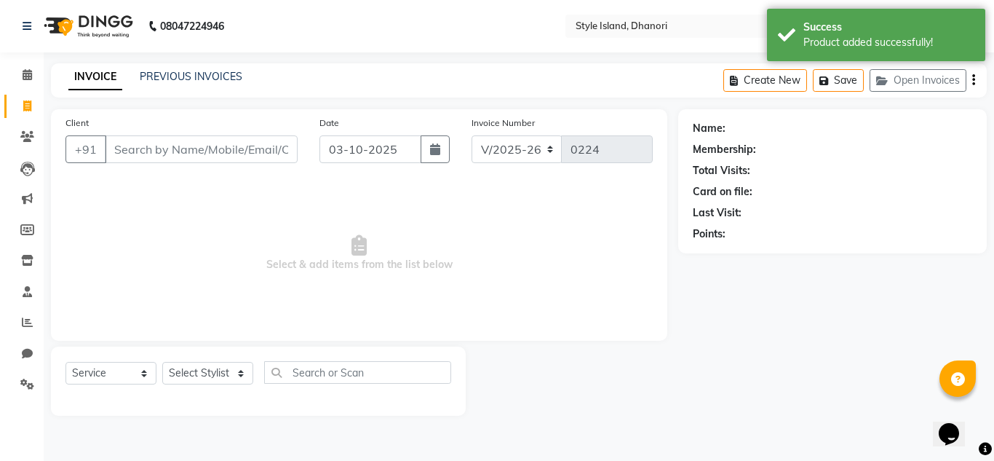
click at [175, 145] on input "Client" at bounding box center [201, 149] width 193 height 28
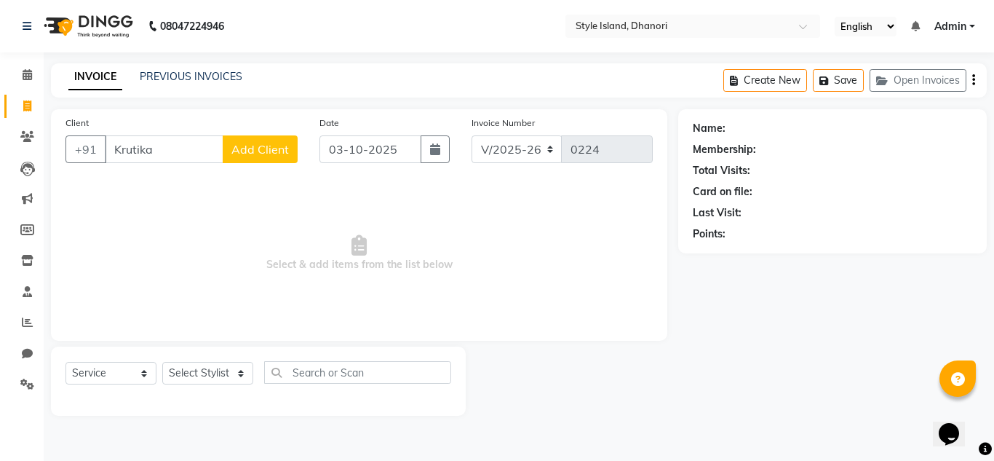
type input "Krutika"
click at [235, 148] on span "Add Client" at bounding box center [260, 149] width 58 height 15
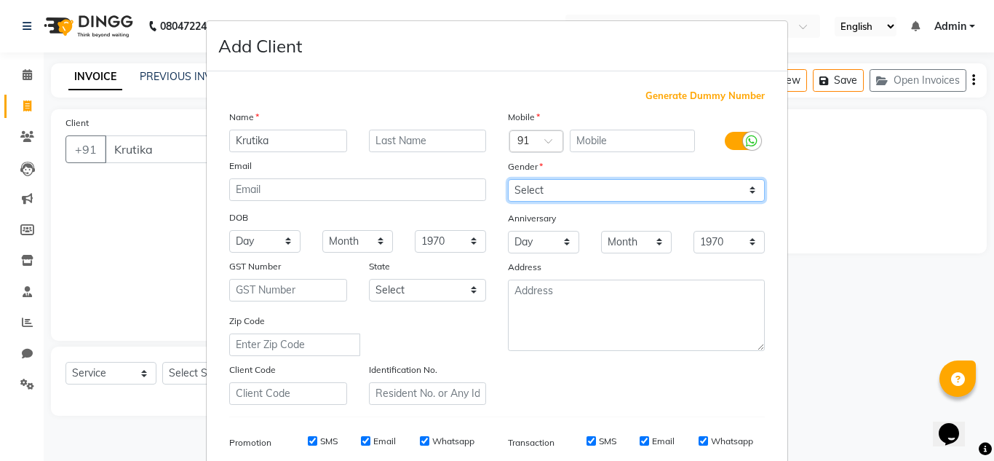
click at [575, 186] on select "Select [DEMOGRAPHIC_DATA] [DEMOGRAPHIC_DATA] Other Prefer Not To Say" at bounding box center [636, 190] width 257 height 23
select select "[DEMOGRAPHIC_DATA]"
click at [508, 179] on select "Select [DEMOGRAPHIC_DATA] [DEMOGRAPHIC_DATA] Other Prefer Not To Say" at bounding box center [636, 190] width 257 height 23
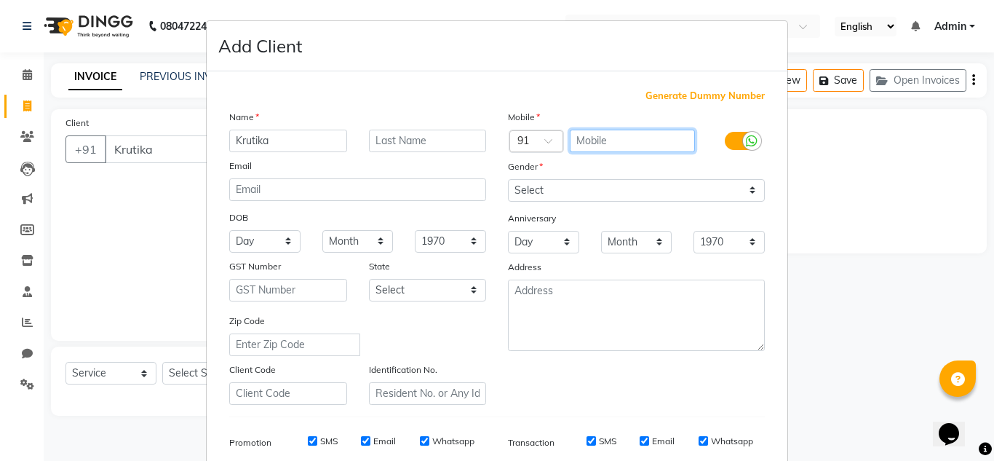
click at [590, 150] on input "text" at bounding box center [633, 141] width 126 height 23
type input "8999154549"
click at [511, 364] on div "Mobile Country Code × 91 8999154549 Gender Select [DEMOGRAPHIC_DATA] [DEMOGRAPH…" at bounding box center [636, 257] width 279 height 296
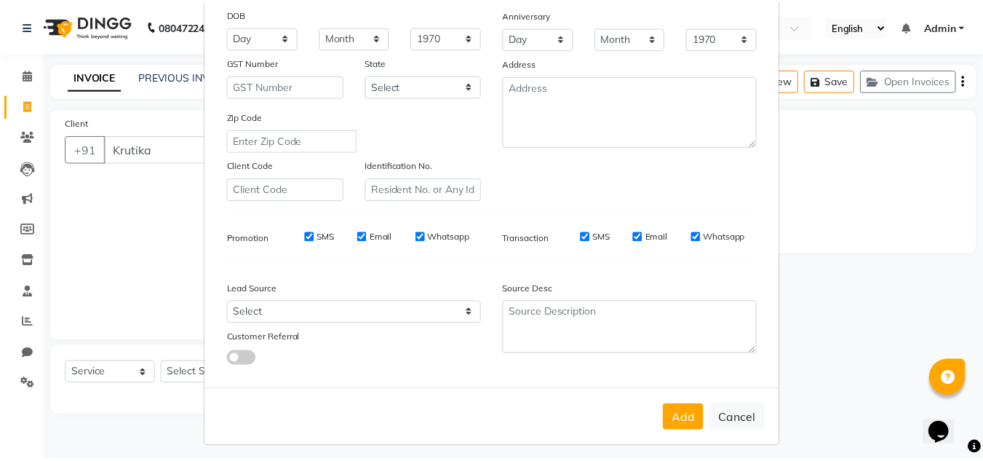
scroll to position [211, 0]
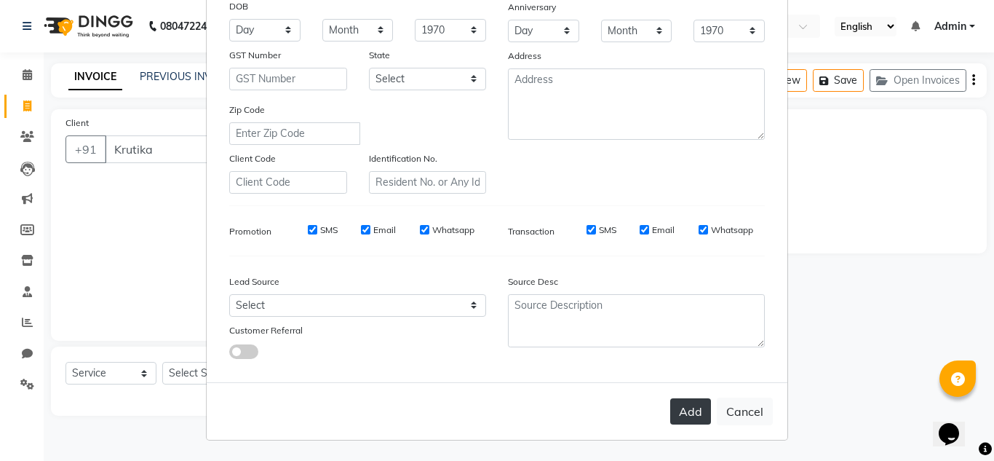
click at [691, 421] on button "Add" at bounding box center [690, 411] width 41 height 26
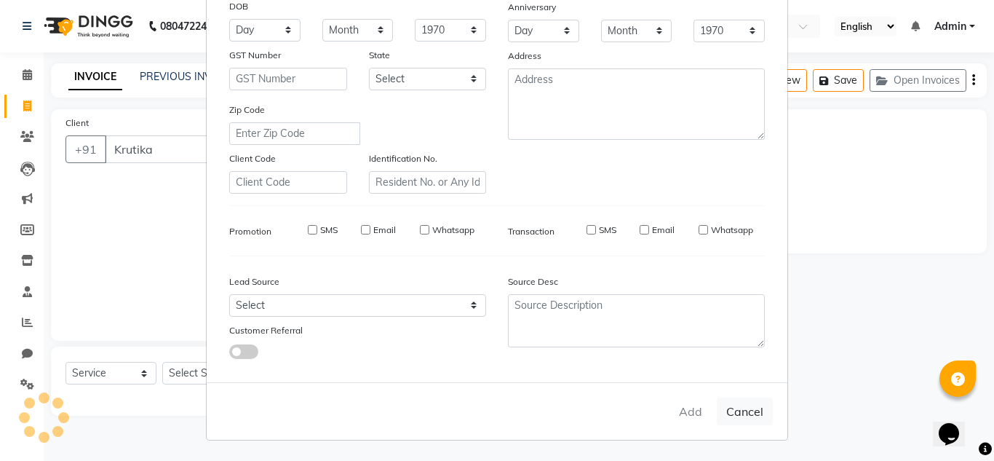
type input "8999154549"
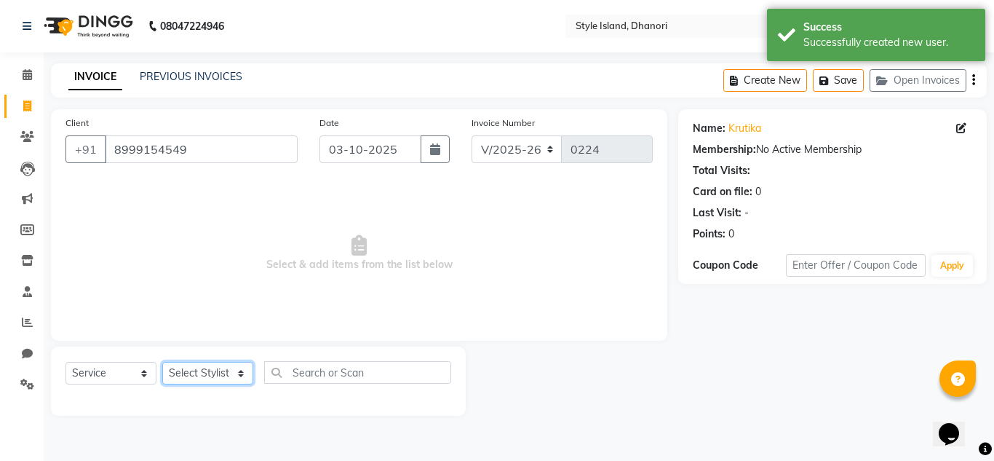
click at [213, 373] on select "Select Stylist [PERSON_NAME] [PERSON_NAME]" at bounding box center [207, 373] width 91 height 23
select select "79222"
click at [162, 362] on select "Select Stylist [PERSON_NAME] [PERSON_NAME]" at bounding box center [207, 373] width 91 height 23
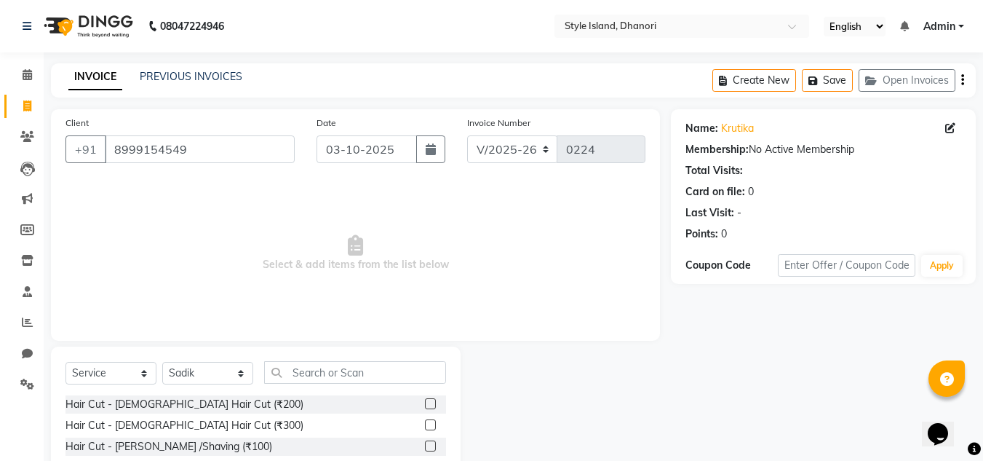
click at [425, 427] on label at bounding box center [430, 424] width 11 height 11
click at [425, 427] on input "checkbox" at bounding box center [429, 425] width 9 height 9
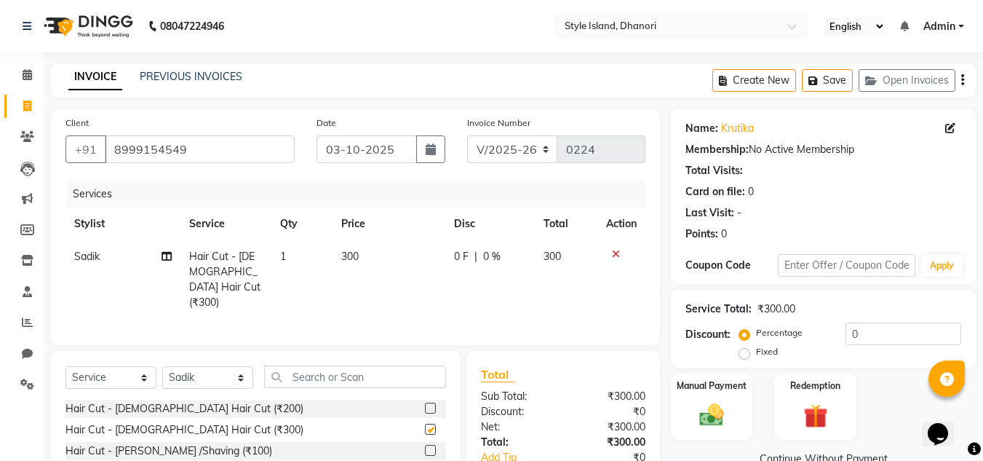
checkbox input "false"
click at [348, 373] on input "text" at bounding box center [355, 376] width 182 height 23
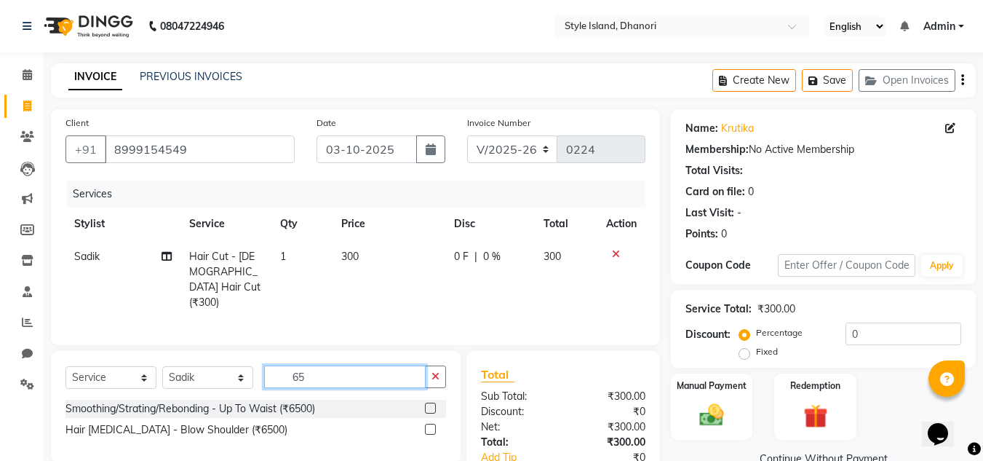
type input "65"
click at [429, 424] on label at bounding box center [430, 429] width 11 height 11
click at [429, 425] on input "checkbox" at bounding box center [429, 429] width 9 height 9
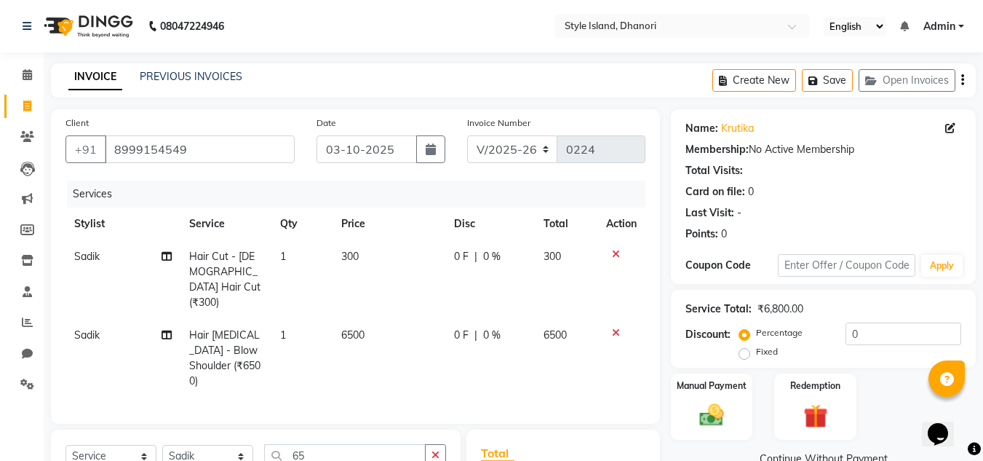
checkbox input "false"
click at [352, 328] on span "6500" at bounding box center [352, 334] width 23 height 13
select select "79222"
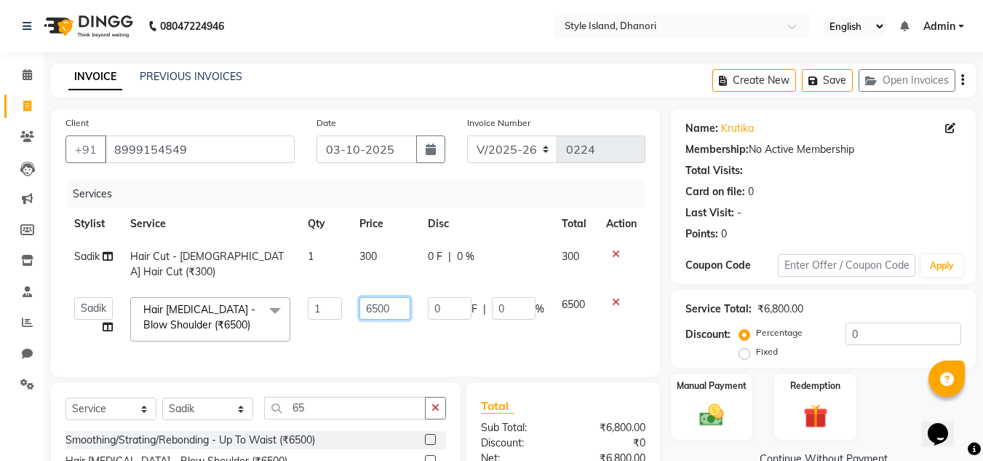
click at [387, 297] on input "6500" at bounding box center [385, 308] width 50 height 23
type input "6300"
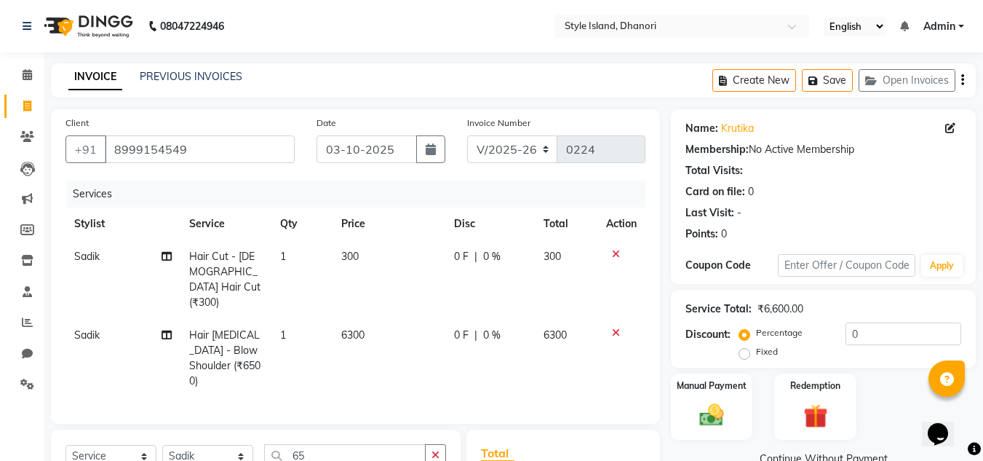
click at [886, 408] on div "Manual Payment Redemption" at bounding box center [823, 406] width 327 height 66
click at [889, 422] on div "Manual Payment Redemption" at bounding box center [823, 406] width 327 height 66
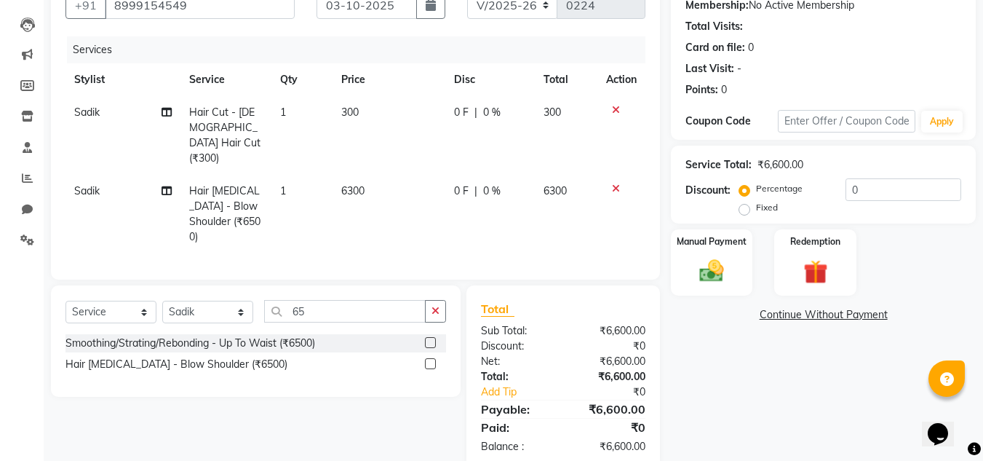
scroll to position [146, 0]
click at [429, 298] on button "button" at bounding box center [435, 309] width 21 height 23
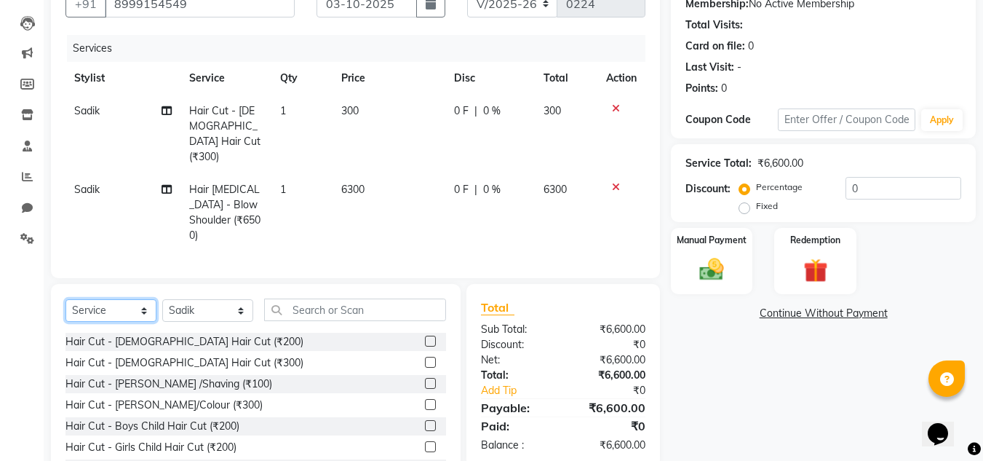
click at [110, 299] on select "Select Service Product Membership Package Voucher Prepaid Gift Card" at bounding box center [111, 310] width 91 height 23
select select "product"
click at [66, 299] on select "Select Service Product Membership Package Voucher Prepaid Gift Card" at bounding box center [111, 310] width 91 height 23
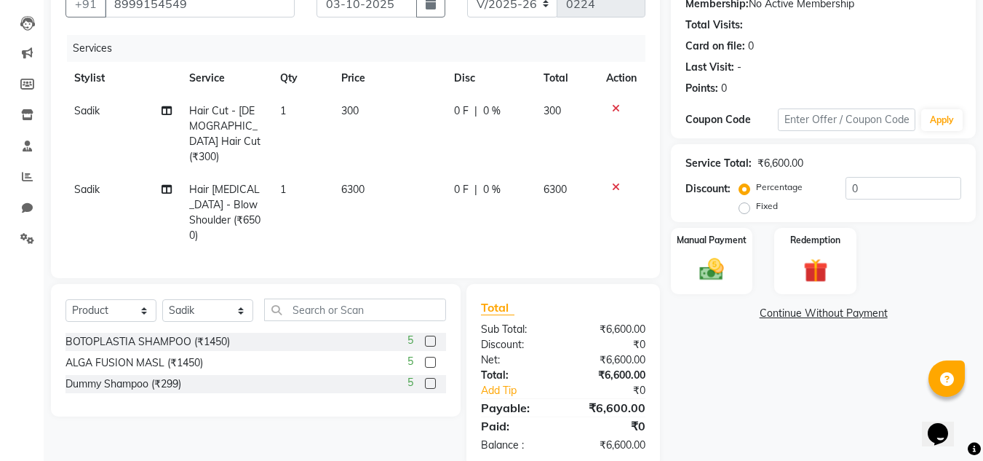
click at [430, 357] on label at bounding box center [430, 362] width 11 height 11
click at [430, 358] on input "checkbox" at bounding box center [429, 362] width 9 height 9
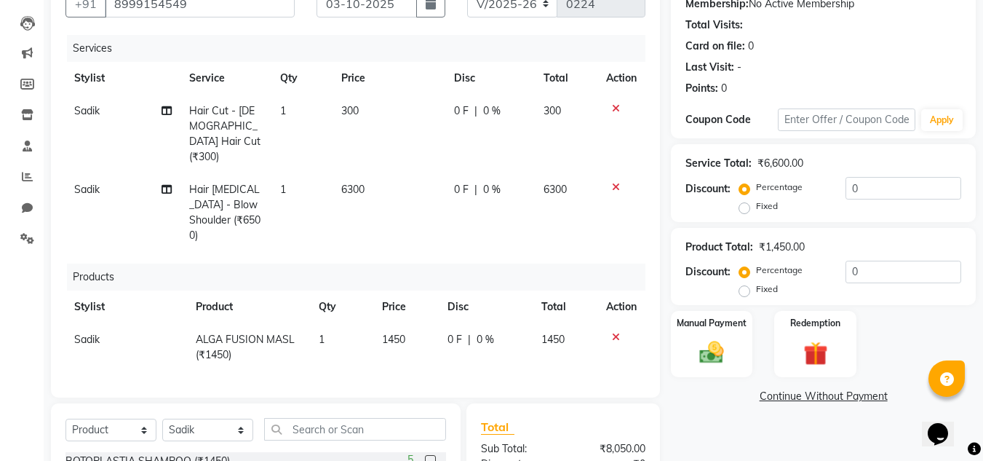
checkbox input "false"
click at [432, 455] on label at bounding box center [430, 460] width 11 height 11
click at [432, 456] on input "checkbox" at bounding box center [429, 460] width 9 height 9
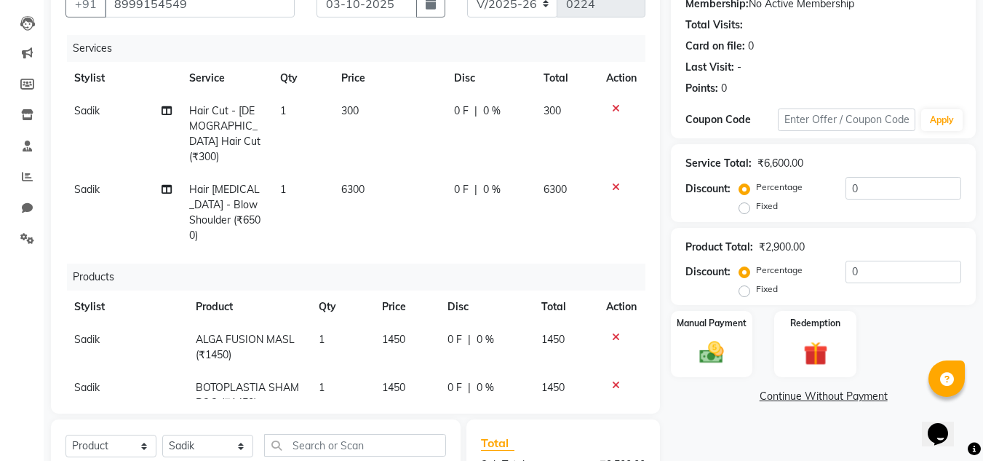
checkbox input "false"
click at [693, 401] on link "Continue Without Payment" at bounding box center [823, 396] width 299 height 15
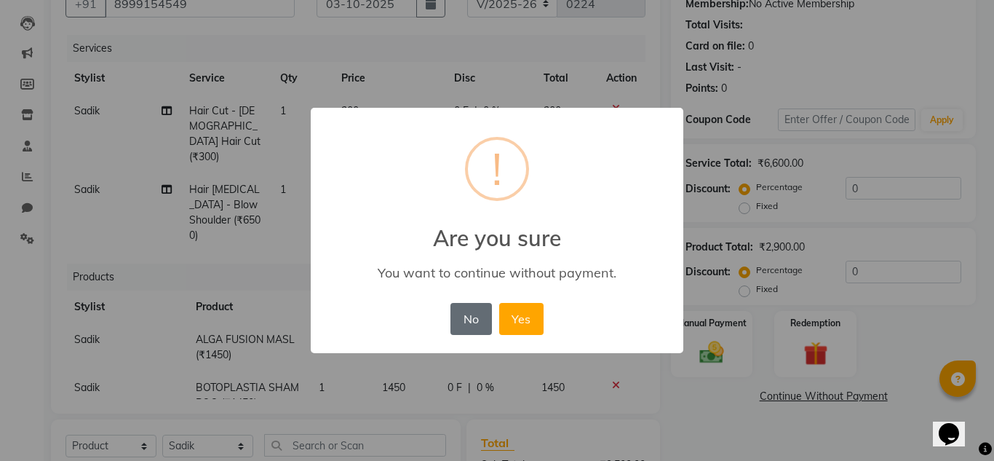
click at [463, 327] on button "No" at bounding box center [471, 319] width 41 height 32
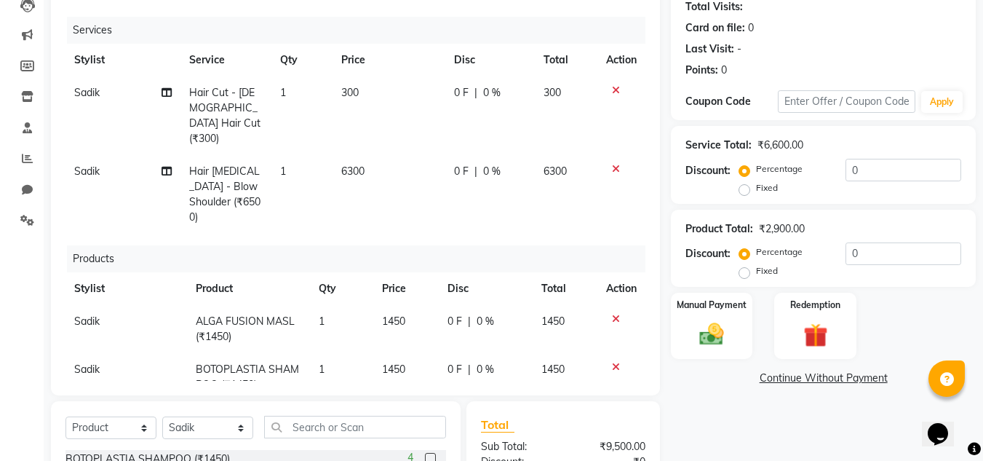
scroll to position [135, 0]
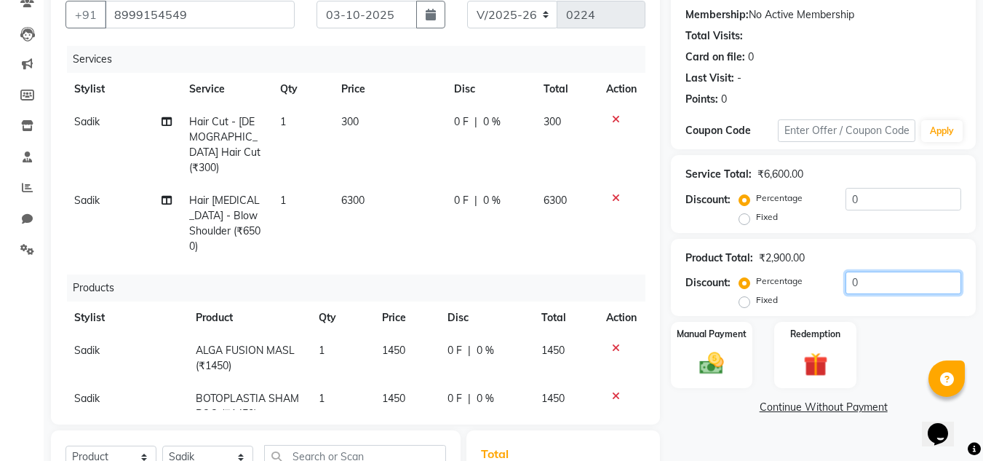
click at [884, 286] on input "0" at bounding box center [904, 283] width 116 height 23
type input "10"
click at [725, 415] on link "Continue Without Payment" at bounding box center [823, 407] width 299 height 15
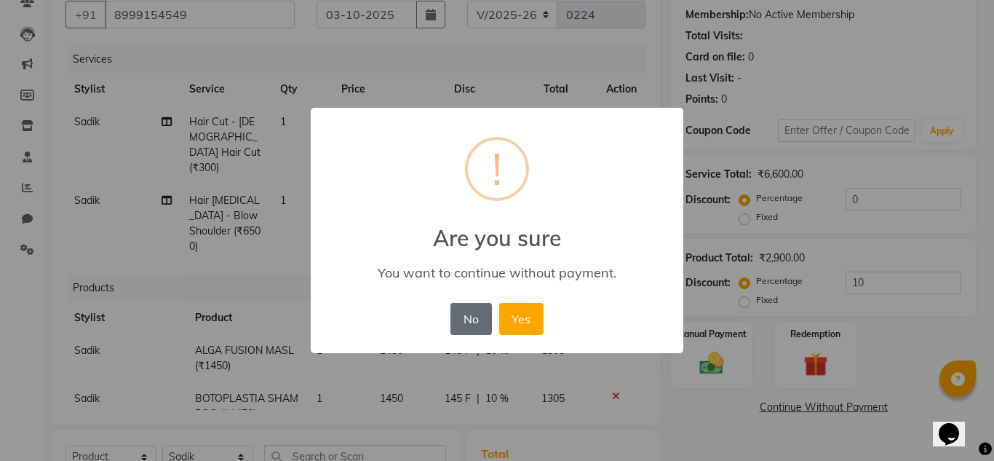
click at [466, 313] on button "No" at bounding box center [471, 319] width 41 height 32
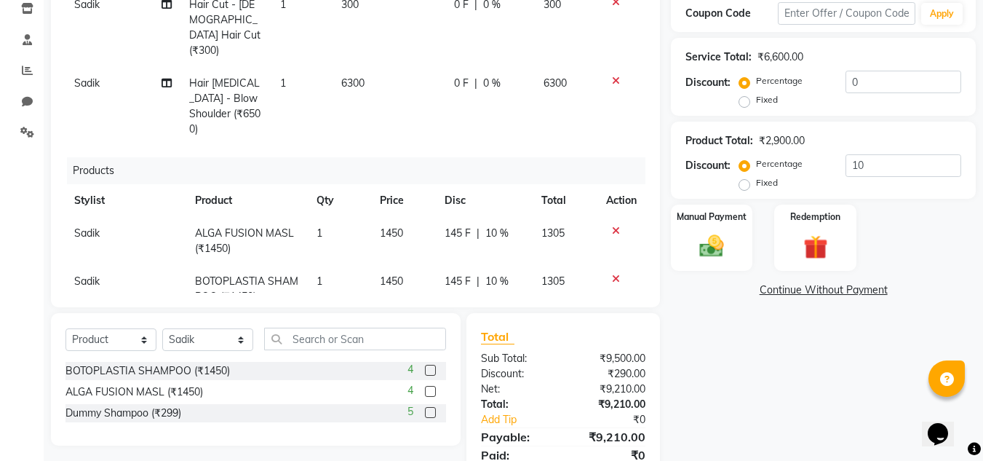
scroll to position [280, 0]
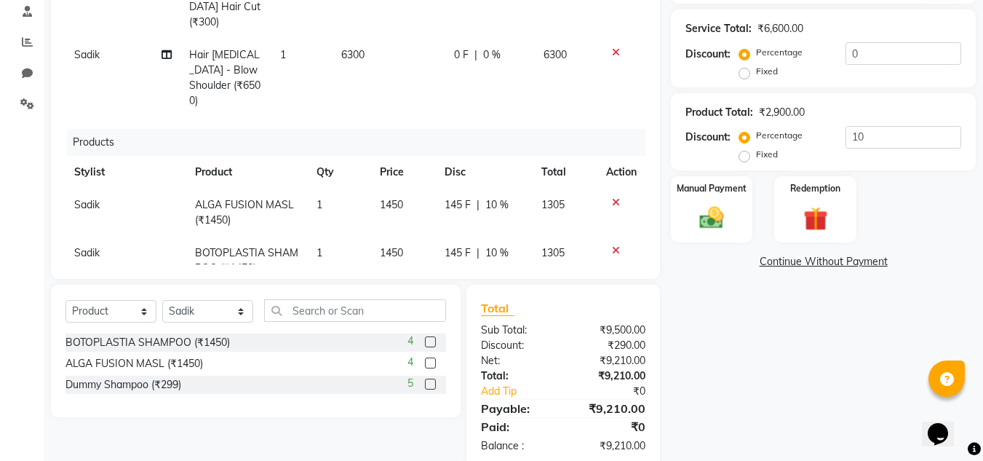
click at [745, 346] on div "Name: [PERSON_NAME] Membership: No Active Membership Total Visits: Card on file…" at bounding box center [829, 148] width 316 height 639
click at [713, 291] on div "Name: [PERSON_NAME] Membership: No Active Membership Total Visits: Card on file…" at bounding box center [829, 148] width 316 height 639
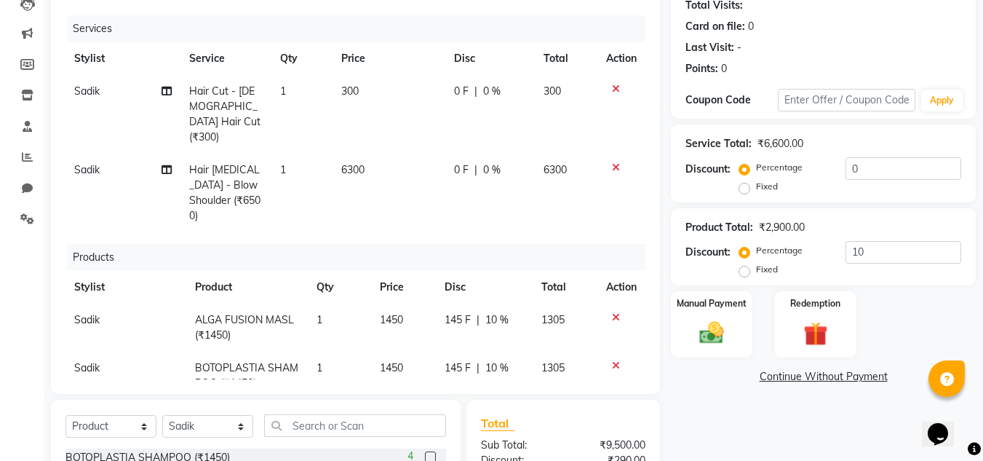
scroll to position [164, 0]
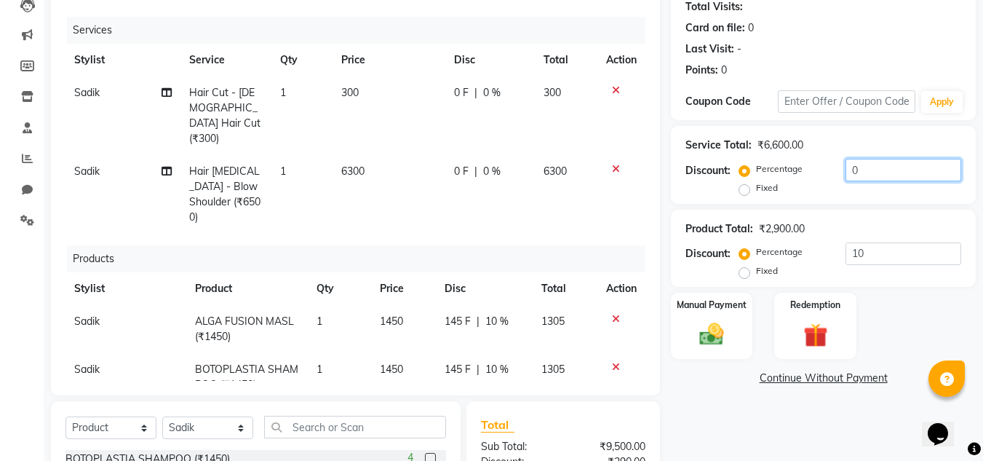
click at [910, 164] on input "0" at bounding box center [904, 170] width 116 height 23
click at [381, 162] on td "6300" at bounding box center [389, 194] width 113 height 79
select select "79222"
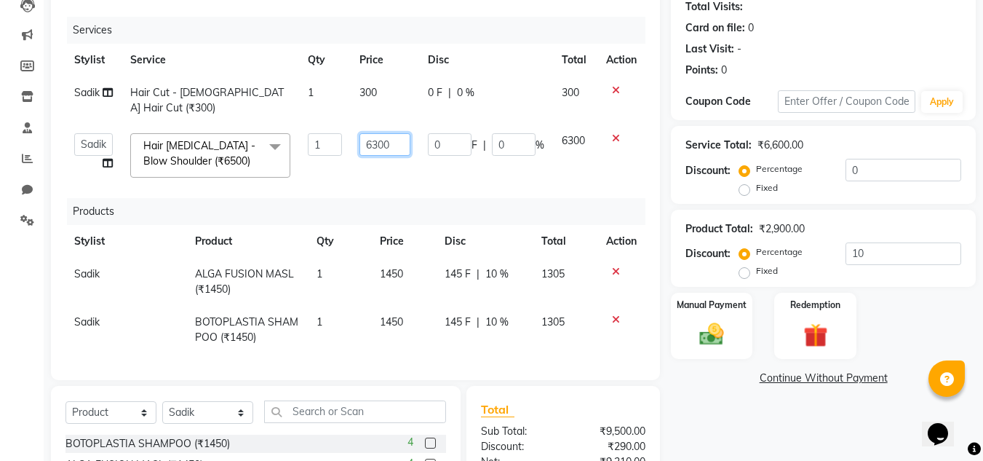
click at [398, 133] on input "6300" at bounding box center [385, 144] width 50 height 23
type input "6000"
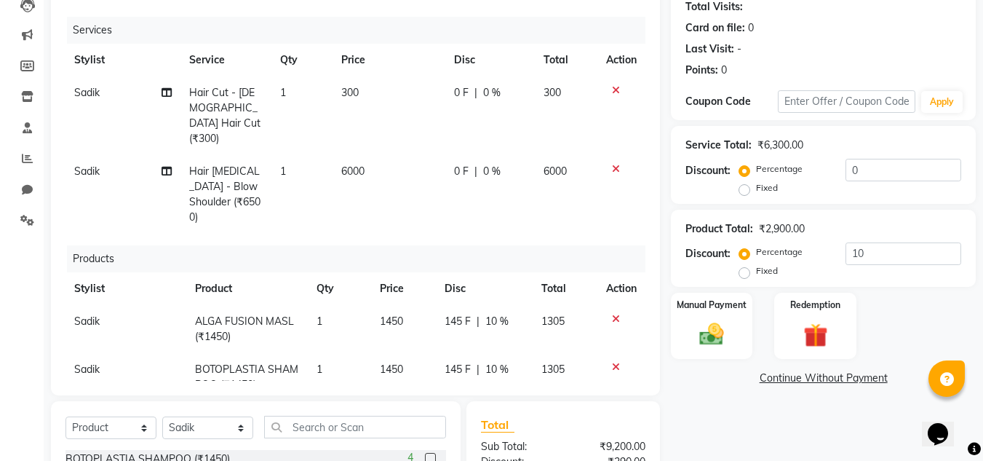
click at [738, 416] on div "Name: [PERSON_NAME] Membership: No Active Membership Total Visits: Card on file…" at bounding box center [829, 264] width 316 height 639
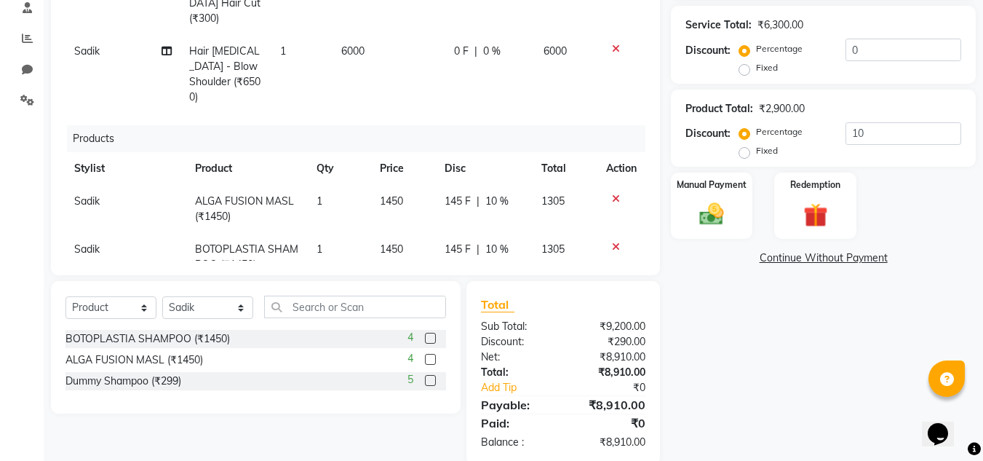
scroll to position [309, 0]
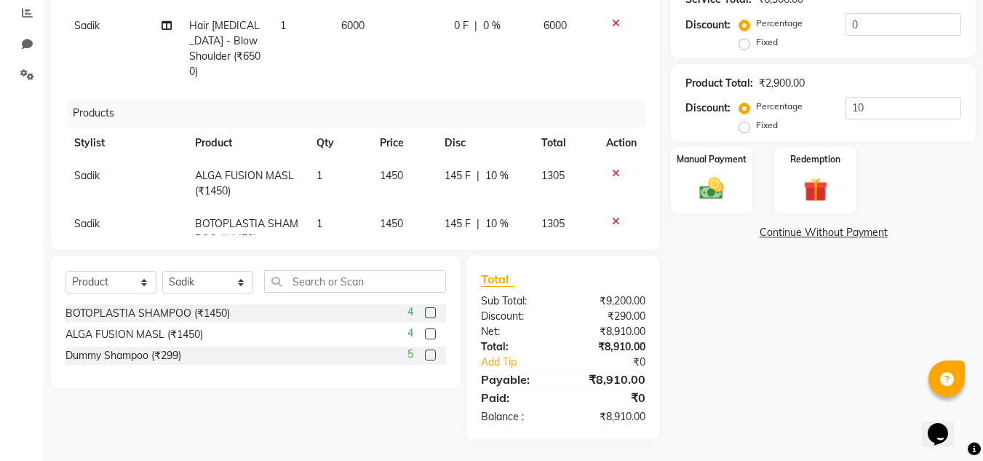
click at [779, 338] on div "Name: [PERSON_NAME] Membership: No Active Membership Total Visits: Card on file…" at bounding box center [829, 119] width 316 height 639
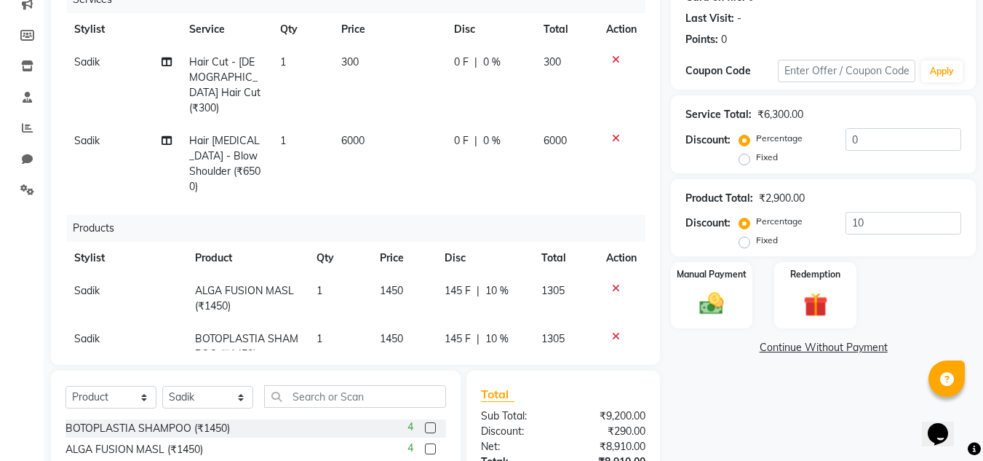
scroll to position [193, 0]
click at [376, 126] on td "6000" at bounding box center [389, 165] width 113 height 79
select select "79222"
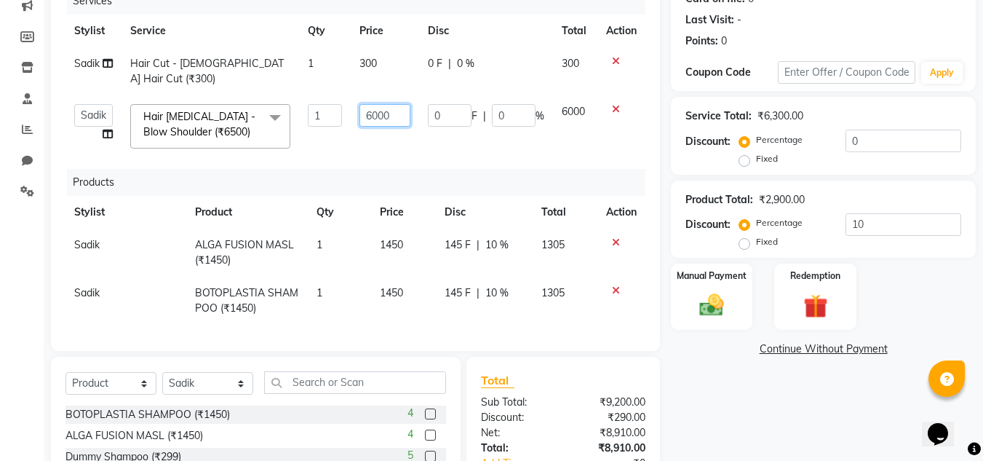
click at [390, 104] on input "6000" at bounding box center [385, 115] width 50 height 23
type input "6498"
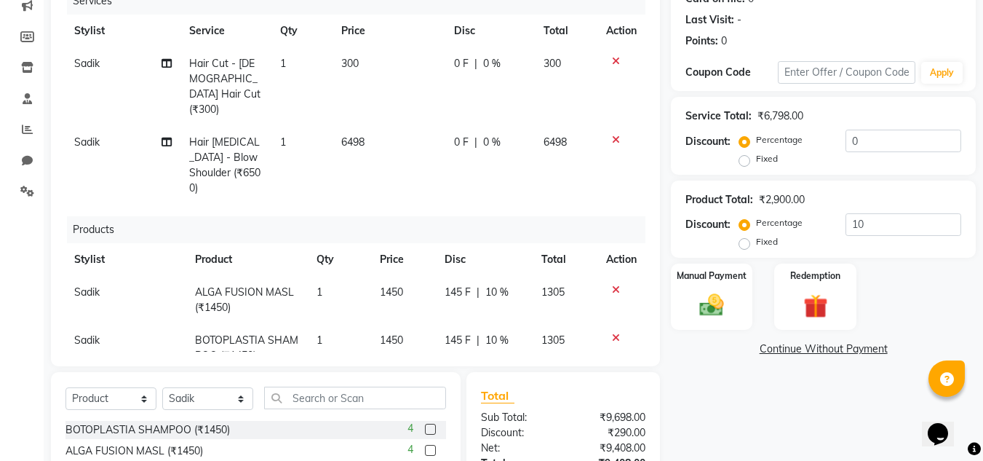
click at [724, 416] on div "Name: [PERSON_NAME] Membership: No Active Membership Total Visits: Card on file…" at bounding box center [829, 235] width 316 height 639
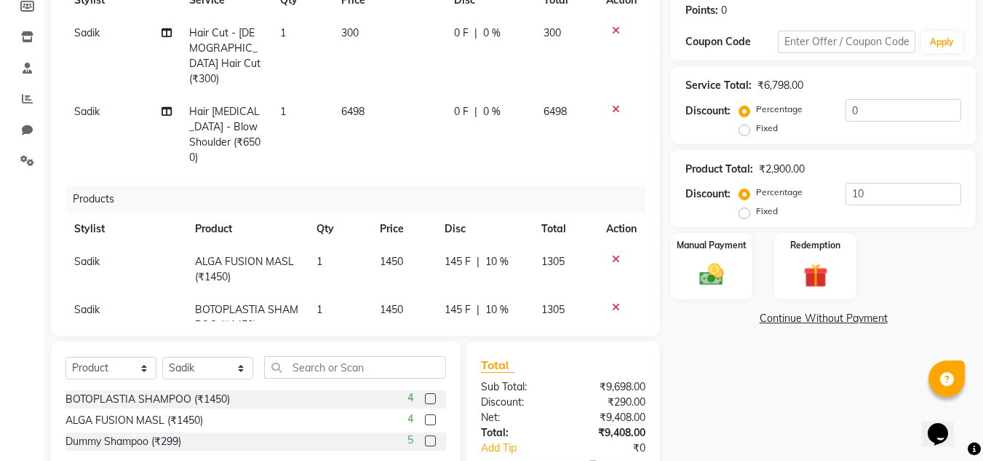
scroll to position [222, 0]
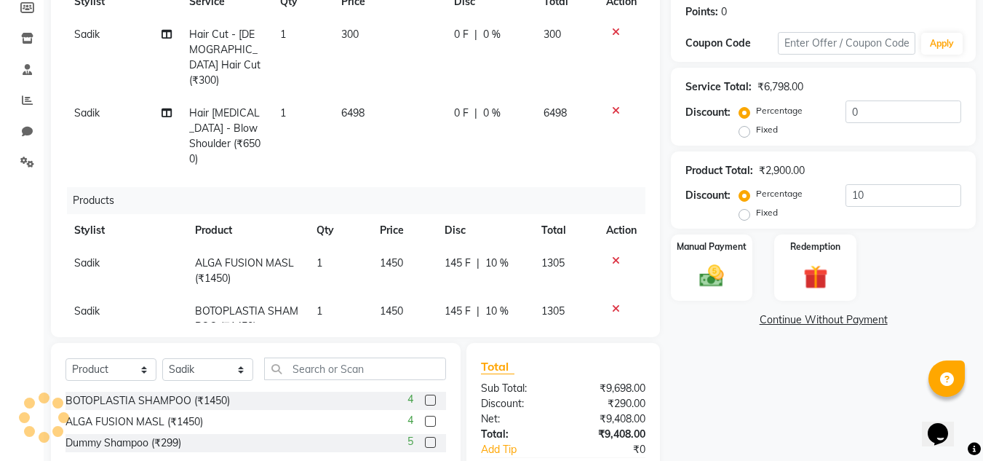
click at [712, 365] on div "Name: [PERSON_NAME] Membership: No Active Membership Total Visits: Card on file…" at bounding box center [829, 206] width 316 height 639
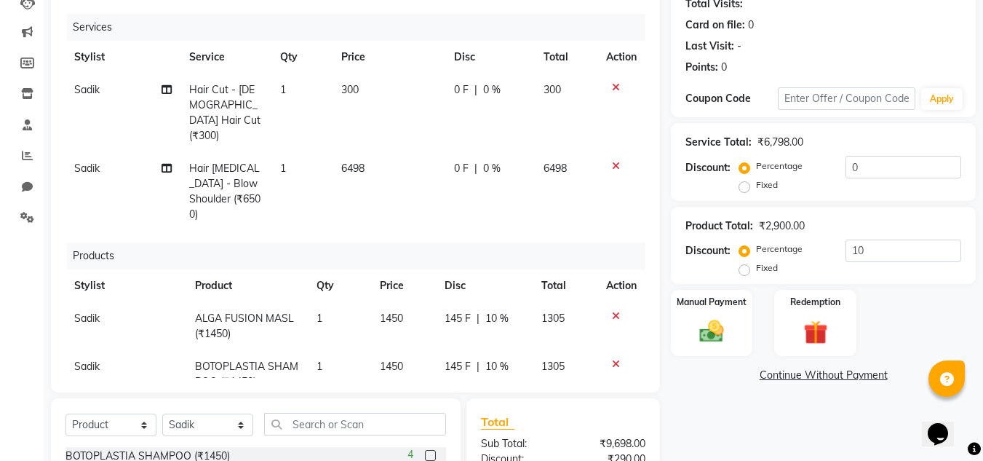
scroll to position [164, 0]
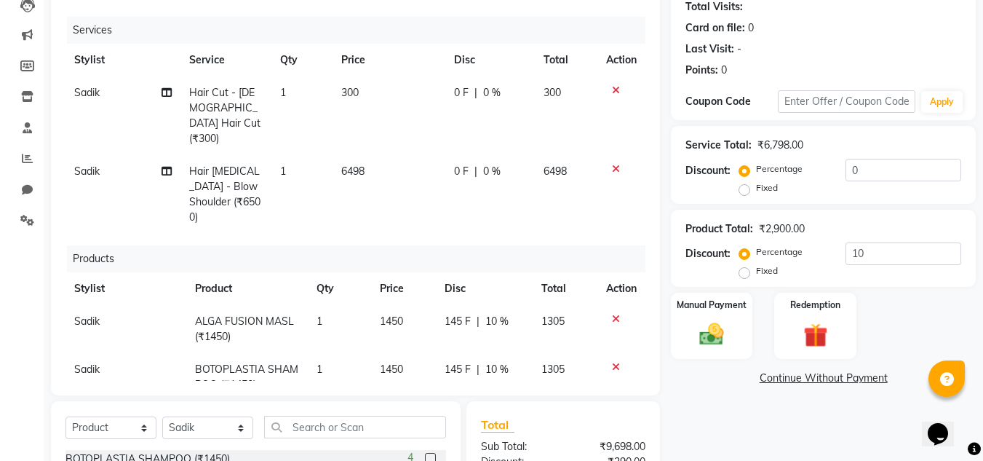
click at [368, 155] on td "6498" at bounding box center [389, 194] width 113 height 79
select select "79222"
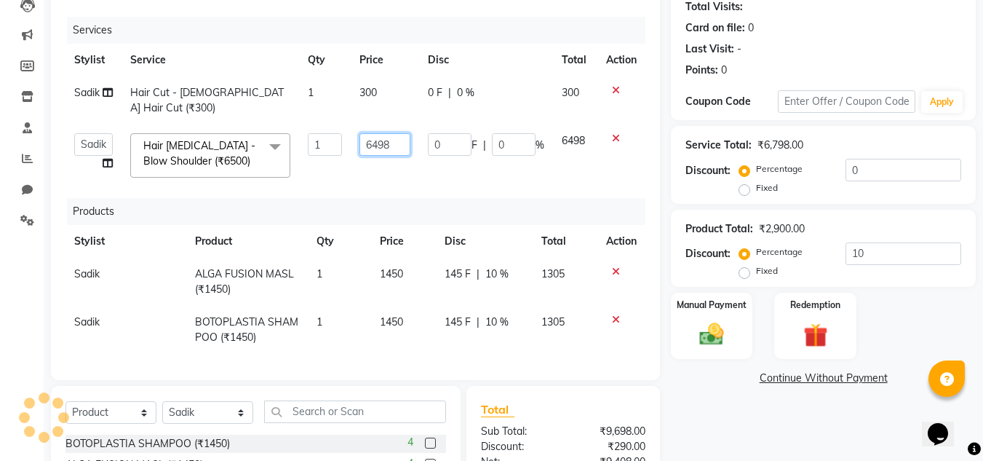
click at [400, 133] on input "6498" at bounding box center [385, 144] width 50 height 23
type input "6500"
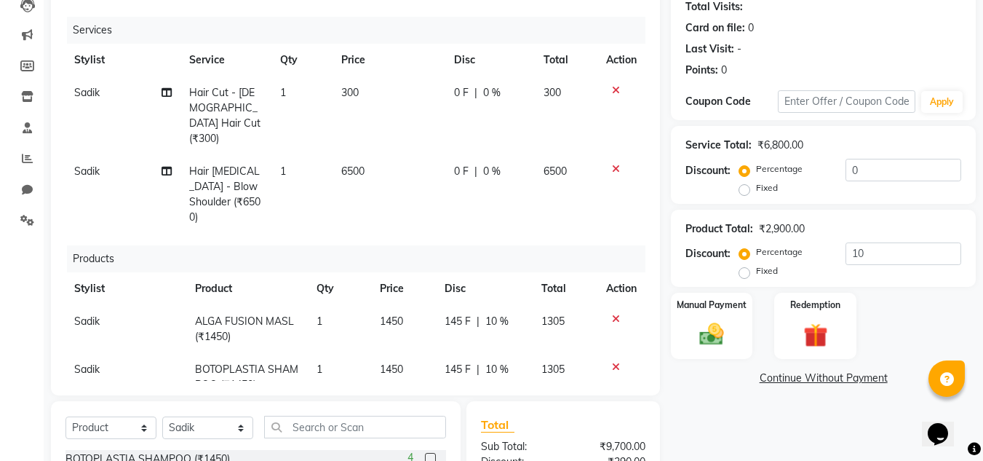
click at [742, 427] on div "Name: [PERSON_NAME] Membership: No Active Membership Total Visits: Card on file…" at bounding box center [829, 264] width 316 height 639
click at [358, 165] on span "6500" at bounding box center [352, 171] width 23 height 13
select select "79222"
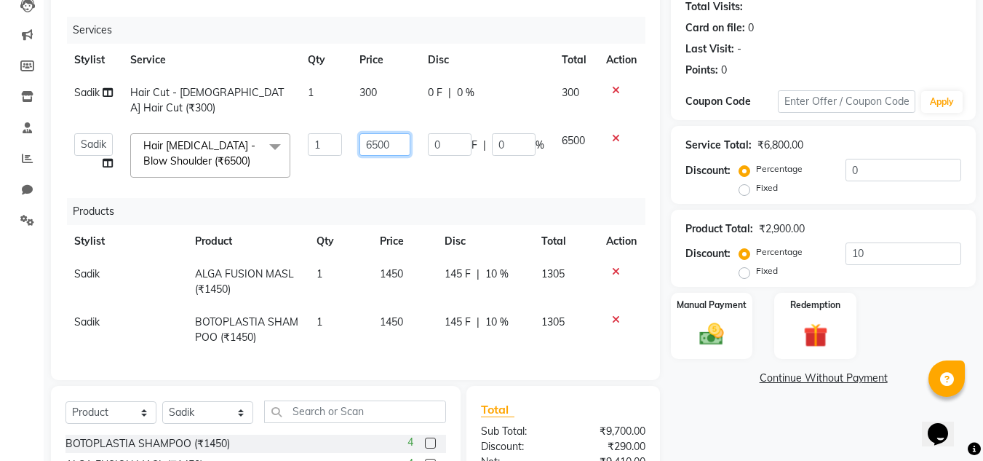
click at [399, 133] on input "6500" at bounding box center [385, 144] width 50 height 23
type input "6000"
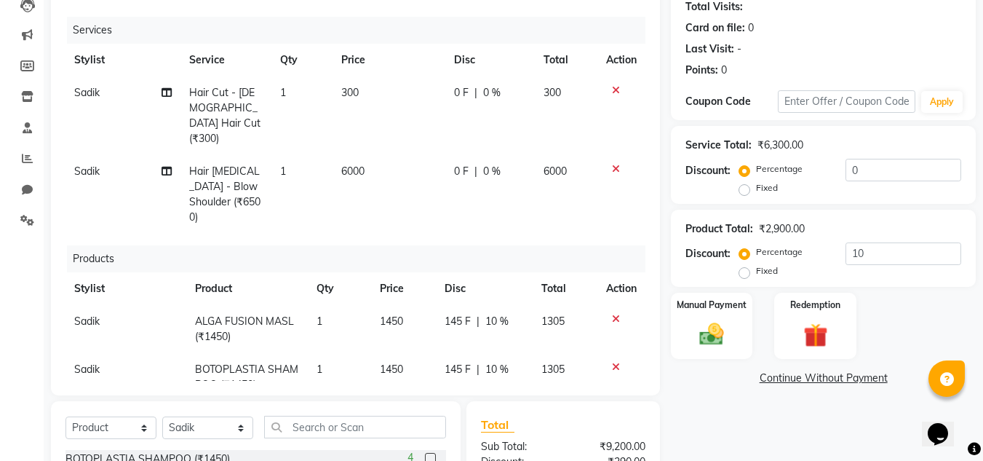
click at [801, 430] on div "Name: [PERSON_NAME] Membership: No Active Membership Total Visits: Card on file…" at bounding box center [829, 264] width 316 height 639
click at [888, 176] on input "0" at bounding box center [904, 170] width 116 height 23
click at [796, 429] on div "Name: [PERSON_NAME] Membership: No Active Membership Total Visits: Card on file…" at bounding box center [829, 264] width 316 height 639
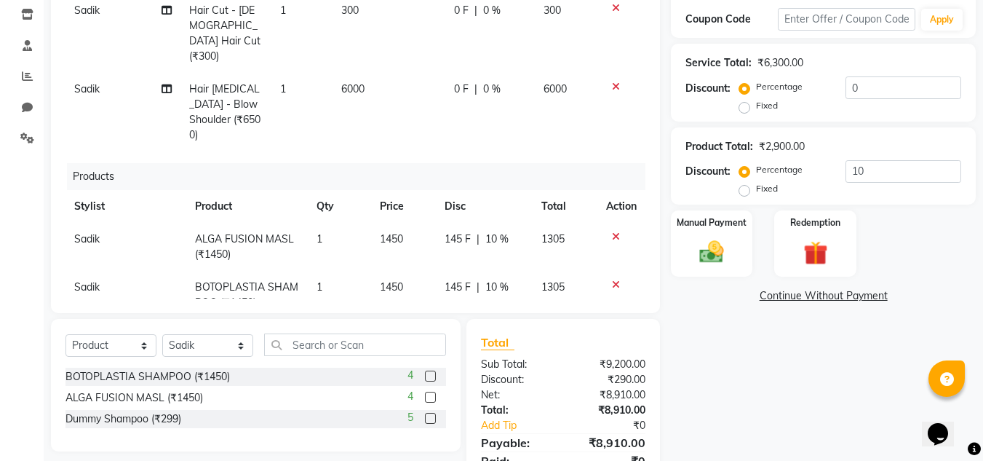
scroll to position [251, 0]
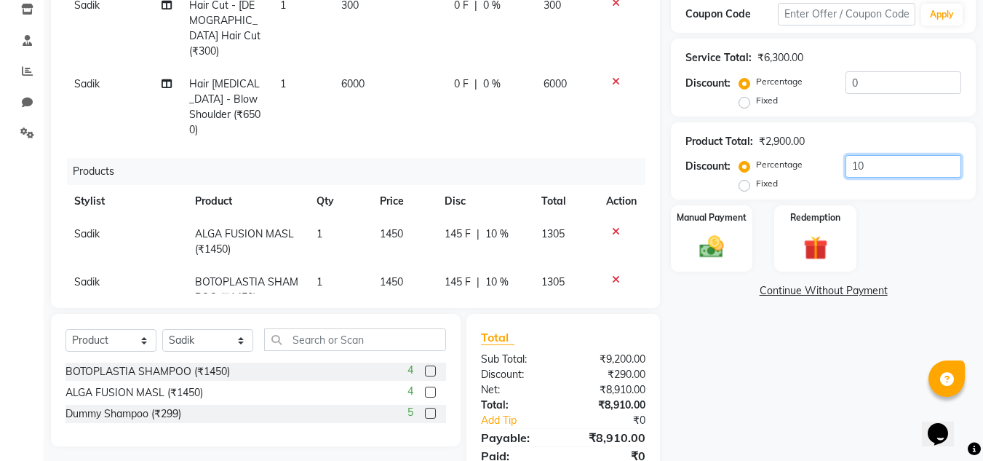
drag, startPoint x: 886, startPoint y: 179, endPoint x: 894, endPoint y: 157, distance: 23.3
click at [894, 157] on div "Percentage Fixed 10" at bounding box center [851, 174] width 219 height 39
type input "1"
type input "20"
click at [771, 376] on div "Name: [PERSON_NAME] Membership: No Active Membership Total Visits: Card on file…" at bounding box center [829, 177] width 316 height 639
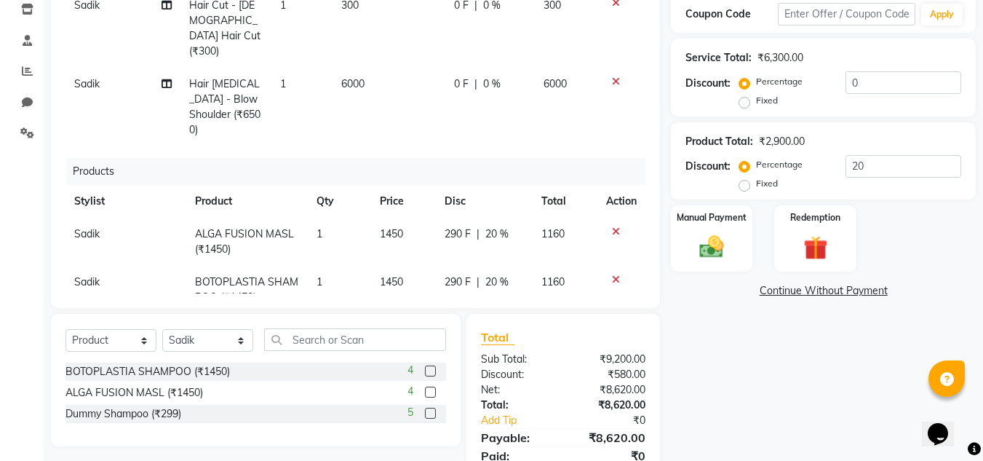
click at [359, 77] on span "6000" at bounding box center [352, 83] width 23 height 13
select select "79222"
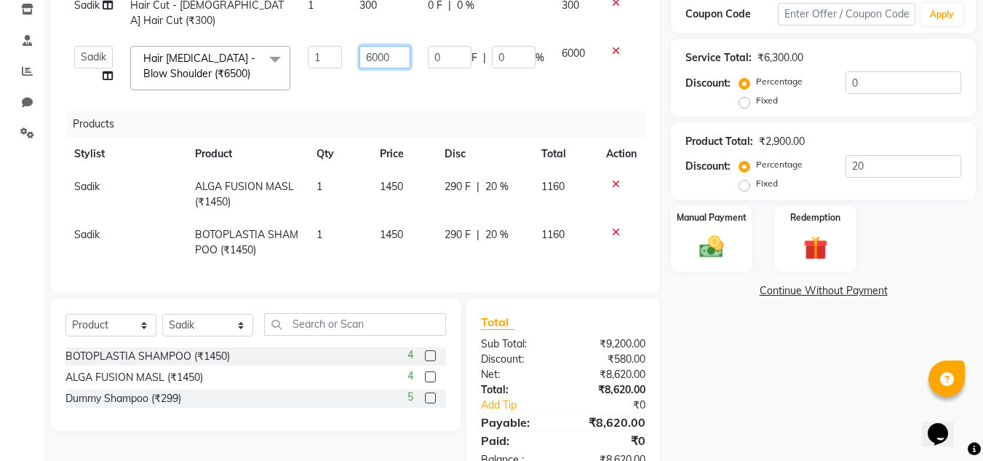
click at [386, 46] on input "6000" at bounding box center [385, 57] width 50 height 23
type input "6300"
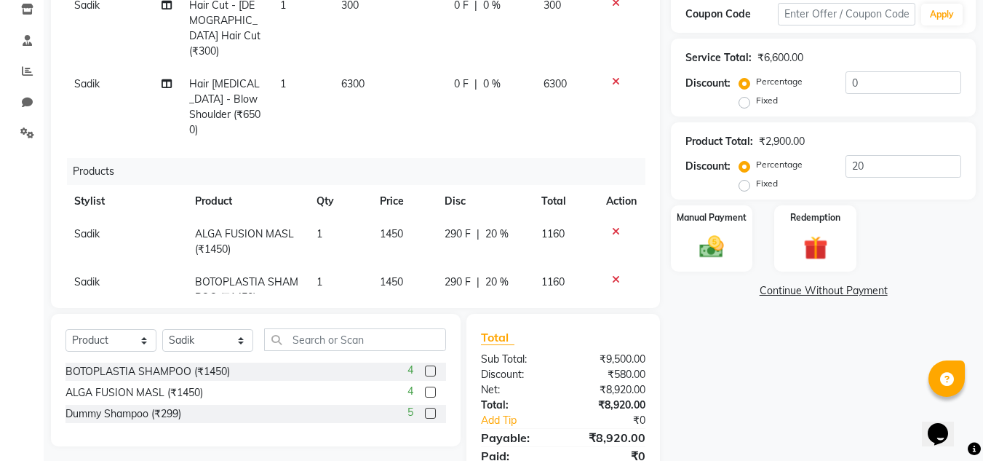
click at [763, 406] on div "Name: [PERSON_NAME] Membership: No Active Membership Total Visits: Card on file…" at bounding box center [829, 177] width 316 height 639
click at [903, 170] on input "20" at bounding box center [904, 166] width 116 height 23
type input "2"
click at [766, 360] on div "Name: [PERSON_NAME] Membership: No Active Membership Total Visits: Card on file…" at bounding box center [829, 177] width 316 height 639
click at [876, 173] on input "25" at bounding box center [904, 166] width 116 height 23
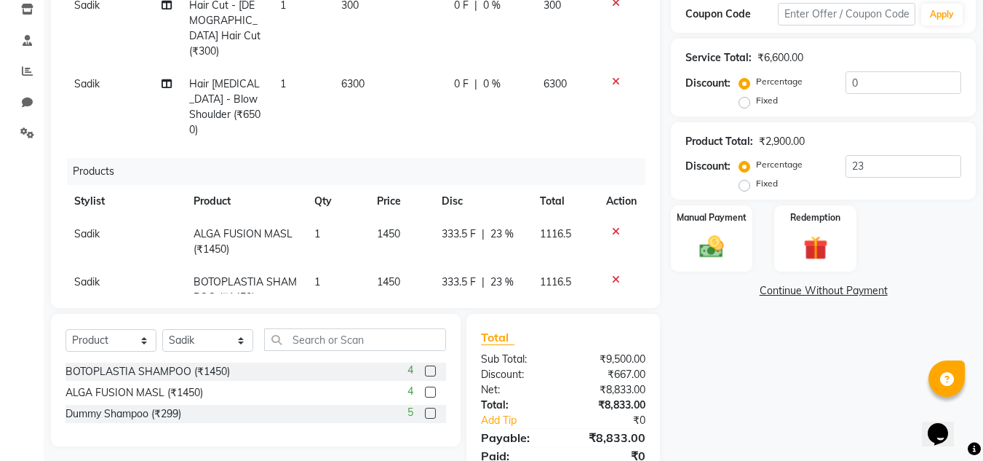
click at [777, 421] on div "Name: [PERSON_NAME] Membership: No Active Membership Total Visits: Card on file…" at bounding box center [829, 177] width 316 height 639
click at [888, 160] on input "23" at bounding box center [904, 166] width 116 height 23
click at [714, 346] on div "Name: [PERSON_NAME] Membership: No Active Membership Total Visits: Card on file…" at bounding box center [829, 177] width 316 height 639
click at [880, 167] on input "22" at bounding box center [904, 166] width 116 height 23
click at [829, 398] on div "Name: [PERSON_NAME] Membership: No Active Membership Total Visits: Card on file…" at bounding box center [829, 177] width 316 height 639
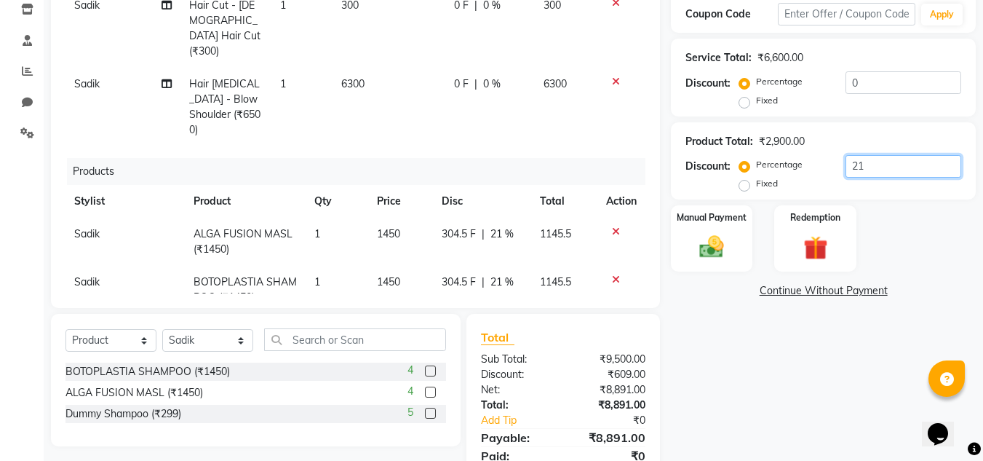
click at [881, 164] on input "21" at bounding box center [904, 166] width 116 height 23
type input "23"
click at [782, 368] on div "Name: [PERSON_NAME] Membership: No Active Membership Total Visits: Card on file…" at bounding box center [829, 177] width 316 height 639
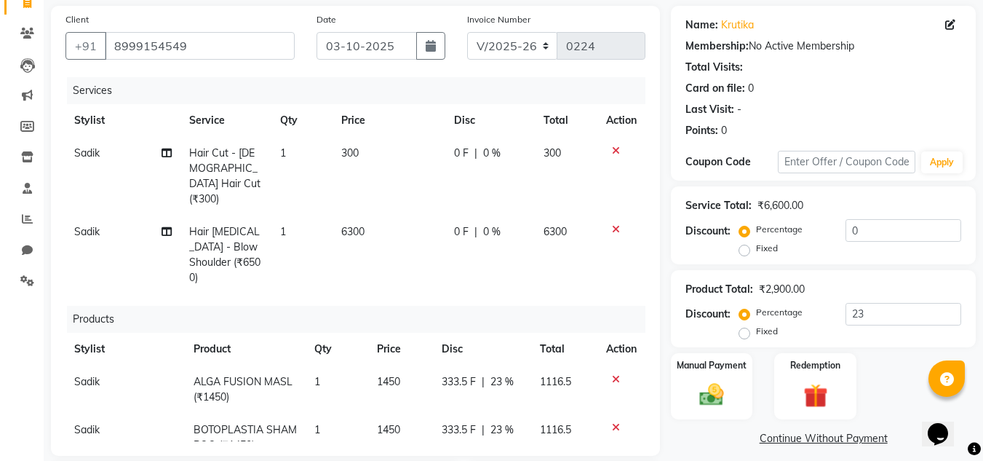
scroll to position [76, 0]
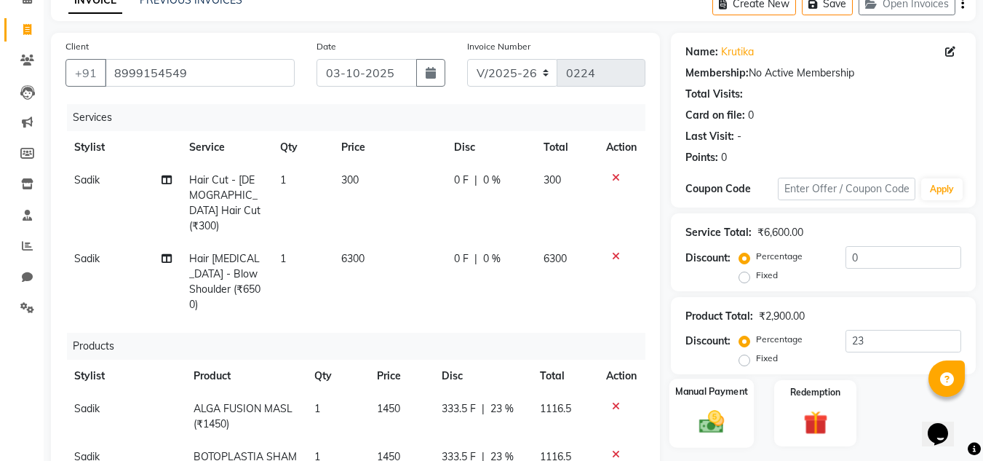
click at [694, 416] on img at bounding box center [712, 422] width 41 height 29
click at [886, 382] on div "Manual Payment Redemption" at bounding box center [823, 413] width 327 height 66
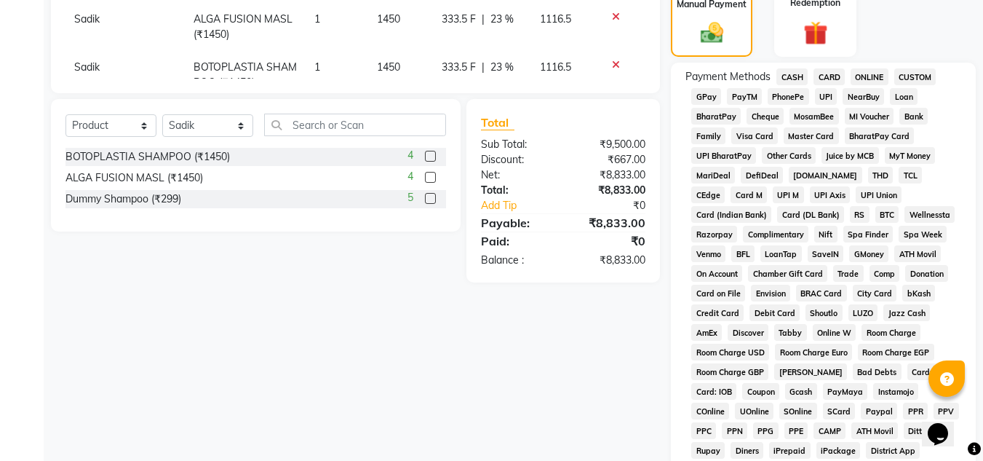
scroll to position [484, 0]
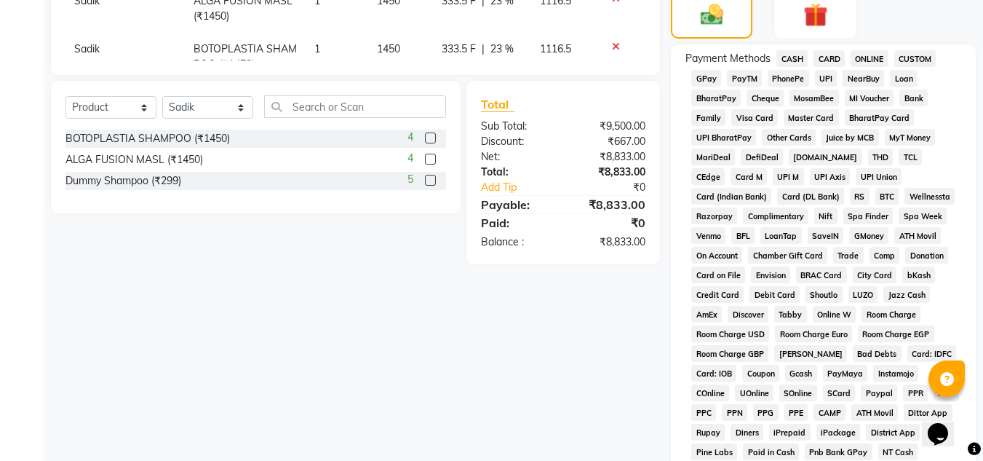
click at [790, 52] on span "CASH" at bounding box center [792, 58] width 31 height 17
click at [593, 279] on div "Client [PHONE_NUMBER] Date [DATE] Invoice Number V/2025 V/[PHONE_NUMBER] Servic…" at bounding box center [355, 167] width 631 height 1085
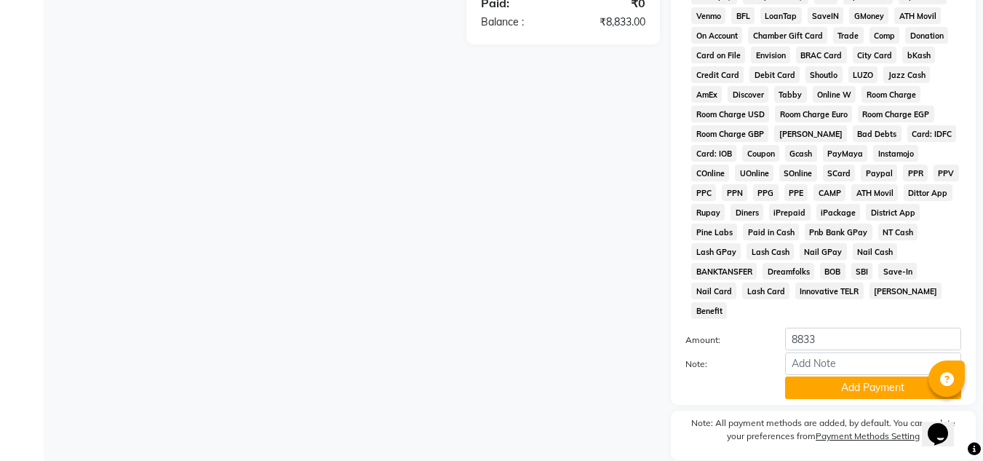
scroll to position [735, 0]
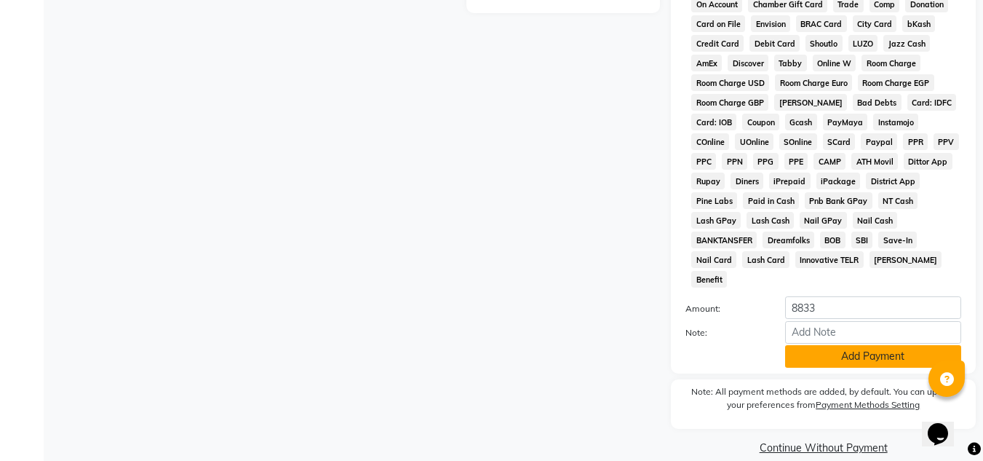
click at [865, 345] on button "Add Payment" at bounding box center [873, 356] width 176 height 23
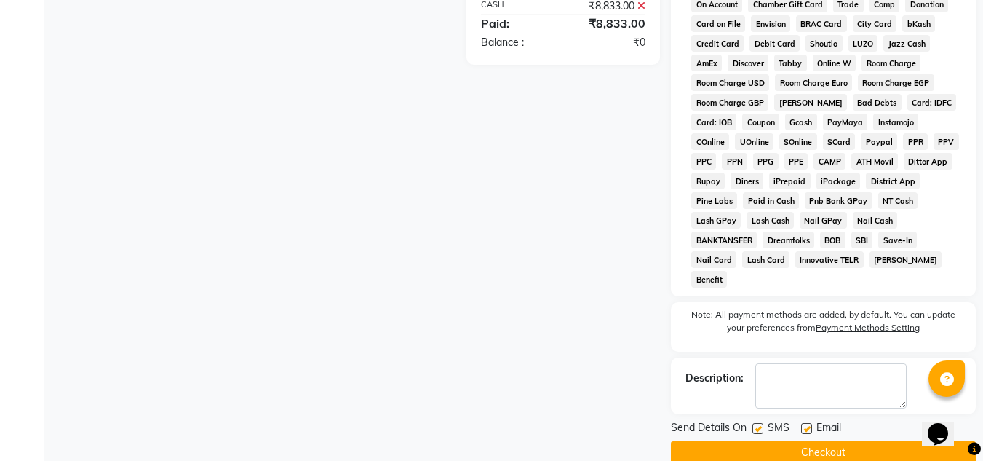
click at [790, 441] on button "Checkout" at bounding box center [823, 452] width 305 height 23
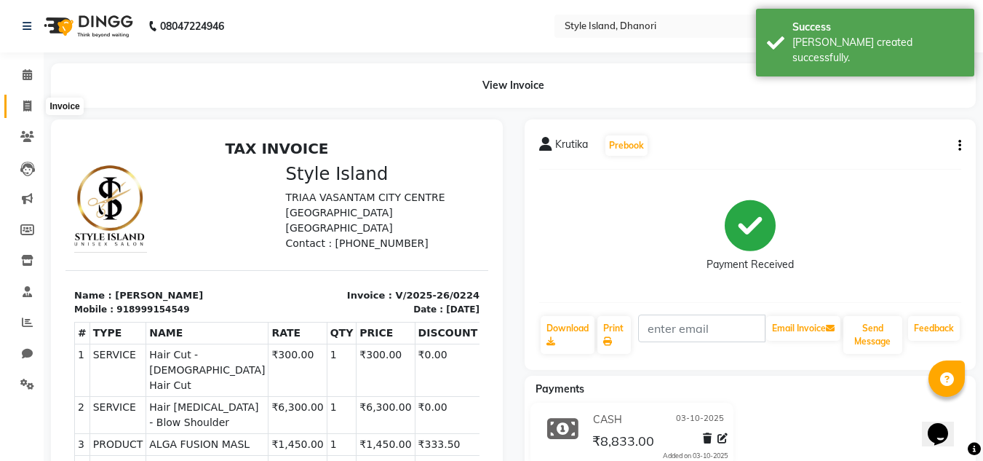
click at [24, 109] on icon at bounding box center [27, 105] width 8 height 11
select select "service"
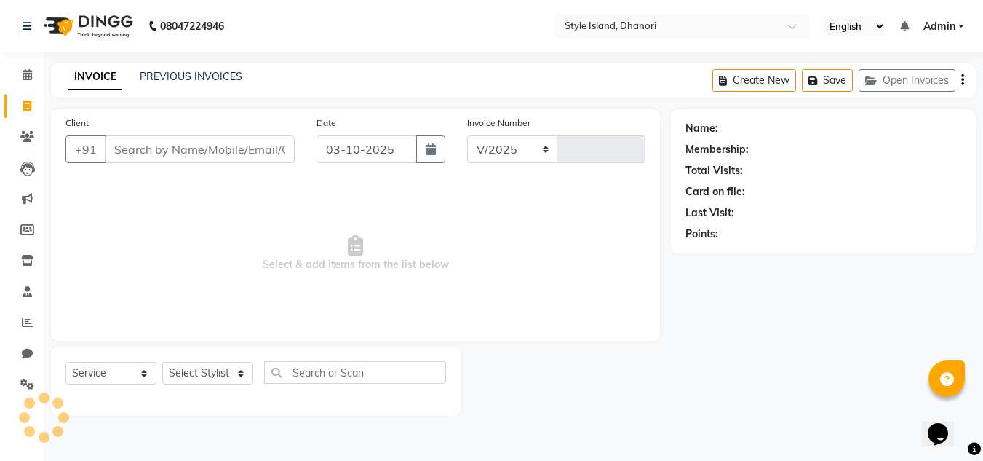
select select "8257"
type input "0225"
